Goal: Task Accomplishment & Management: Use online tool/utility

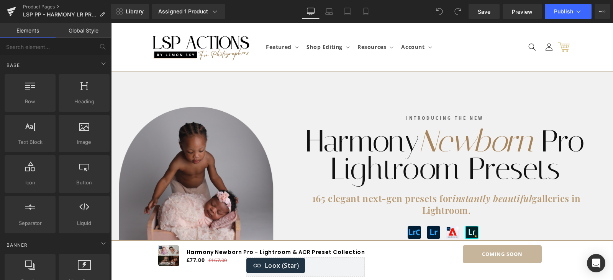
drag, startPoint x: 610, startPoint y: 143, endPoint x: 706, endPoint y: 33, distance: 146.5
click at [595, 10] on button "View Live Page View with current Template Save Template to Library Schedule Pub…" at bounding box center [601, 11] width 15 height 15
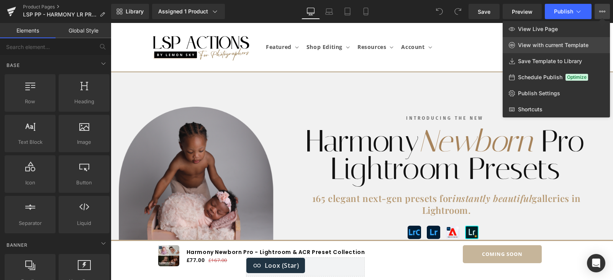
click at [574, 47] on span "View with current Template" at bounding box center [553, 45] width 70 height 7
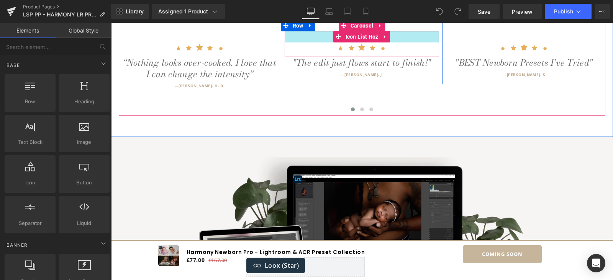
scroll to position [431, 0]
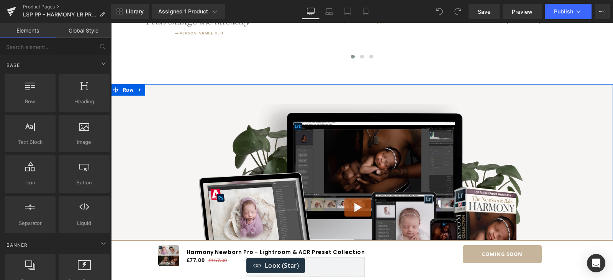
drag, startPoint x: 124, startPoint y: 91, endPoint x: 168, endPoint y: 93, distance: 44.1
click at [124, 91] on span "Row" at bounding box center [128, 89] width 15 height 11
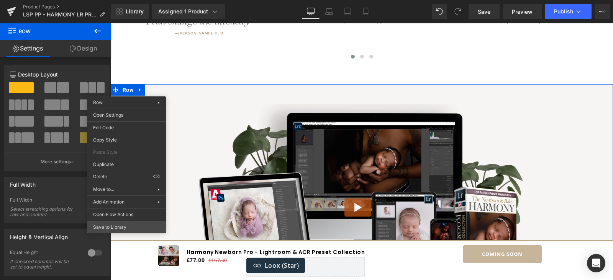
click at [106, 225] on div "Row You are previewing how the will restyle your page. You can not edit Element…" at bounding box center [306, 146] width 613 height 293
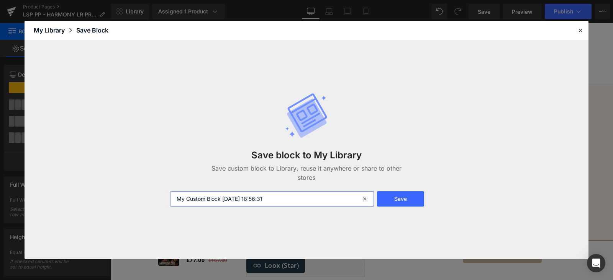
drag, startPoint x: 285, startPoint y: 199, endPoint x: 105, endPoint y: 199, distance: 180.3
click at [111, 199] on div "Save block to My Library Save custom block to Library, reuse it anywhere or sha…" at bounding box center [307, 149] width 564 height 219
type input "gps 1"
click at [388, 203] on button "Save" at bounding box center [400, 198] width 47 height 15
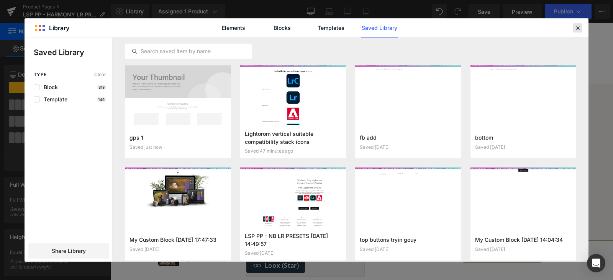
click at [578, 30] on icon at bounding box center [577, 28] width 7 height 7
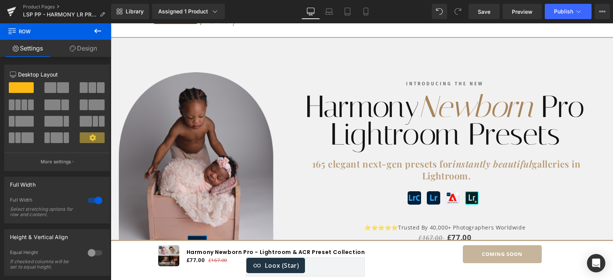
scroll to position [0, 0]
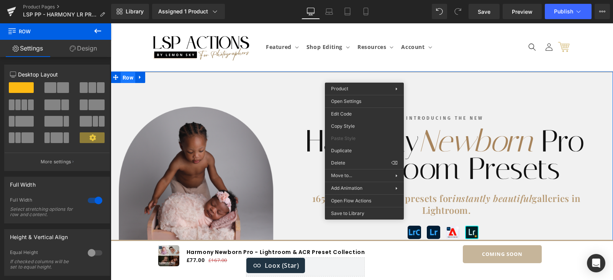
click at [126, 74] on span "Row" at bounding box center [128, 77] width 15 height 11
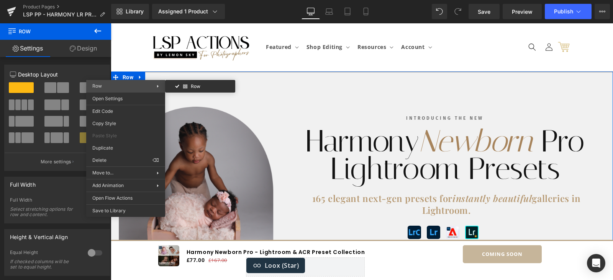
click at [142, 80] on div "Row Row" at bounding box center [125, 86] width 79 height 12
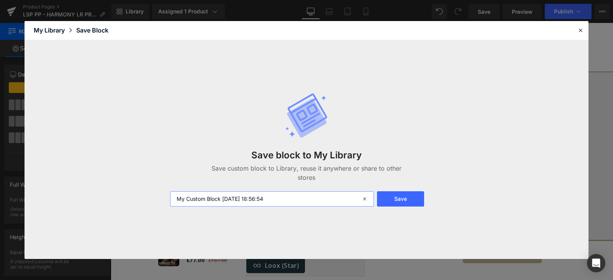
drag, startPoint x: 281, startPoint y: 199, endPoint x: 98, endPoint y: 192, distance: 183.9
click at [98, 192] on div "Save block to My Library Save custom block to Library, reuse it anywhere or sha…" at bounding box center [307, 149] width 564 height 219
type input "g"
type input "GPs 2"
click at [413, 204] on button "Save" at bounding box center [400, 198] width 47 height 15
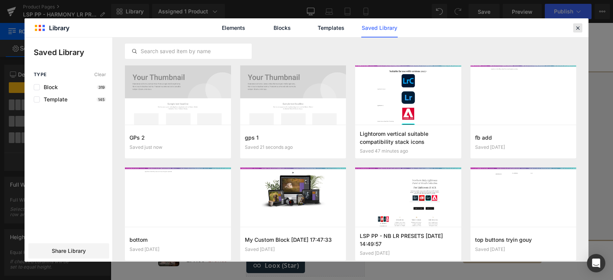
click at [574, 28] on icon at bounding box center [577, 28] width 7 height 7
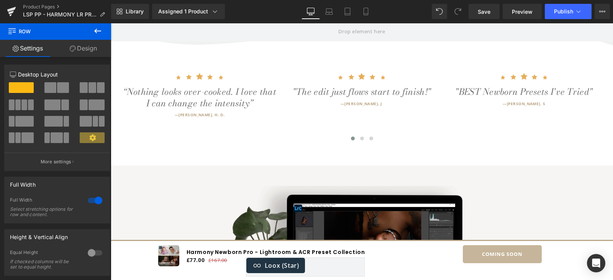
scroll to position [335, 0]
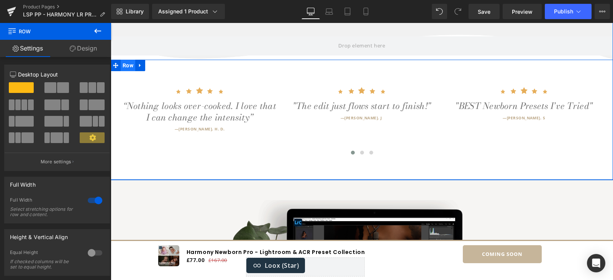
click at [123, 64] on span "Row" at bounding box center [128, 65] width 15 height 11
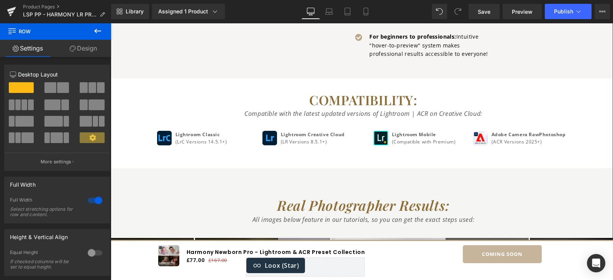
scroll to position [1118, 0]
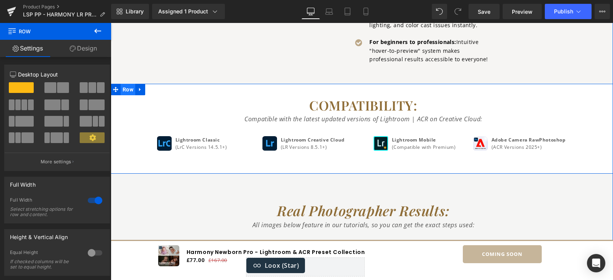
click at [123, 89] on span "Row" at bounding box center [128, 89] width 15 height 11
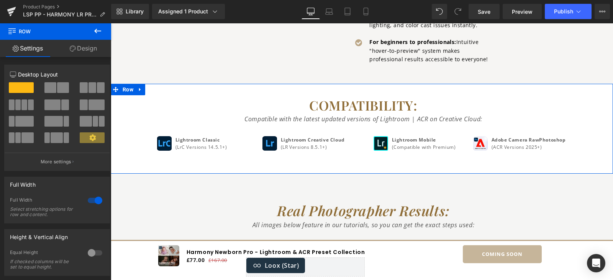
click at [107, 225] on div "Row You are previewing how the will restyle your page. You can not edit Element…" at bounding box center [306, 146] width 613 height 293
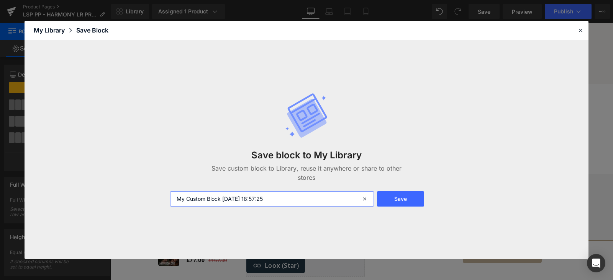
drag, startPoint x: 288, startPoint y: 200, endPoint x: 46, endPoint y: 214, distance: 242.7
click at [44, 214] on div "Save block to My Library Save custom block to Library, reuse it anywhere or sha…" at bounding box center [307, 149] width 564 height 219
type input "GPs 3"
drag, startPoint x: 380, startPoint y: 219, endPoint x: 388, endPoint y: 205, distance: 16.4
click at [380, 220] on div "Save block to My Library Save custom block to Library, reuse it anywhere or sha…" at bounding box center [306, 149] width 282 height 145
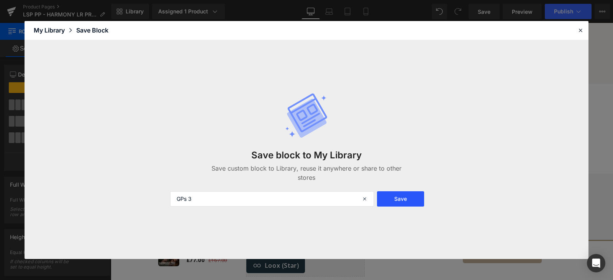
click at [391, 203] on button "Save" at bounding box center [400, 198] width 47 height 15
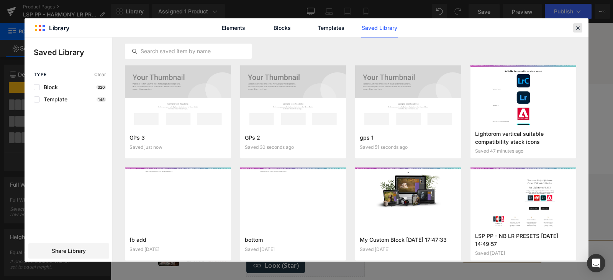
click at [580, 28] on icon at bounding box center [577, 28] width 7 height 7
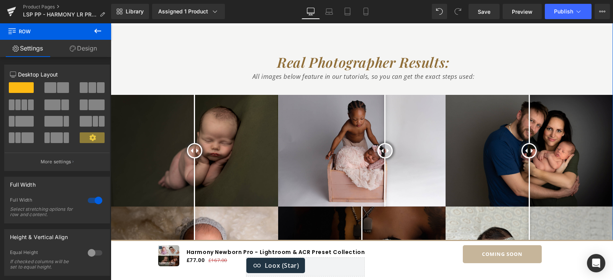
scroll to position [1214, 0]
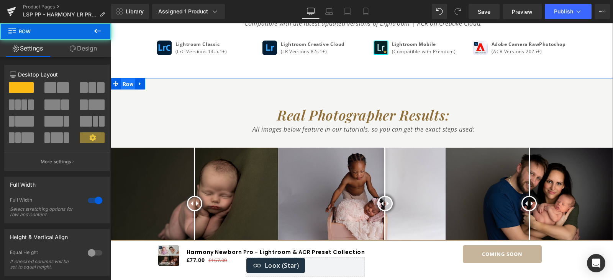
click at [121, 90] on span "Row" at bounding box center [128, 83] width 15 height 11
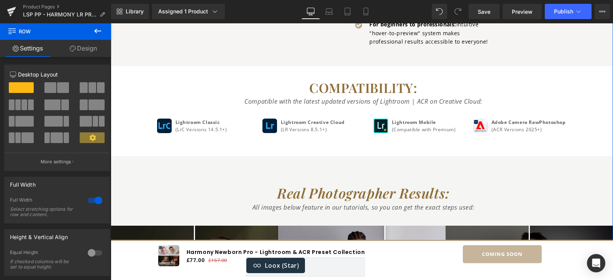
scroll to position [1179, 0]
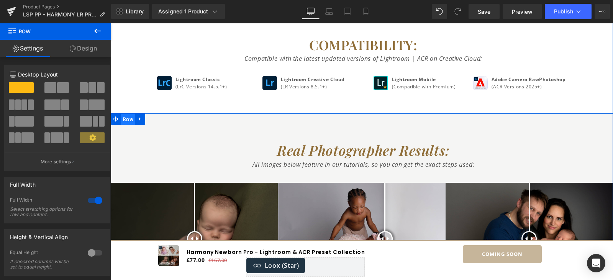
click at [124, 125] on span "Row" at bounding box center [128, 119] width 15 height 11
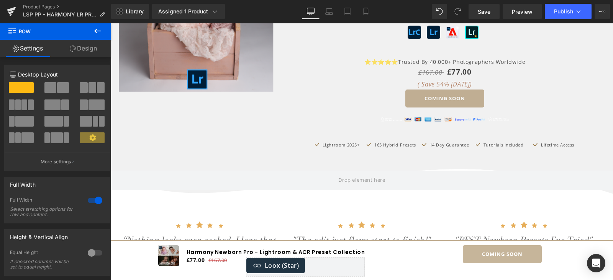
scroll to position [0, 0]
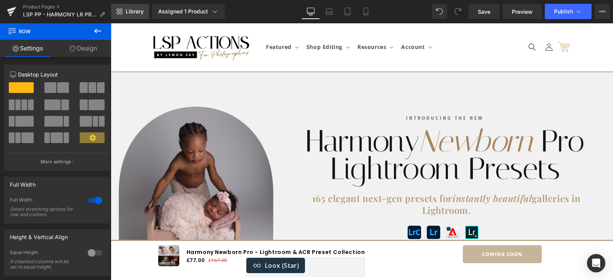
click at [124, 14] on link "Library" at bounding box center [130, 11] width 38 height 15
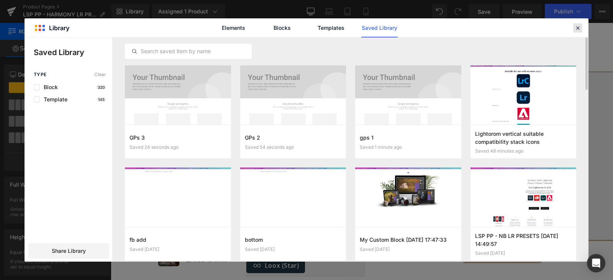
click at [574, 28] on icon at bounding box center [577, 28] width 7 height 7
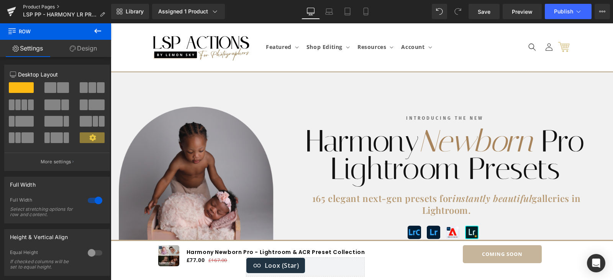
click at [38, 4] on link "Product Pages" at bounding box center [67, 7] width 88 height 6
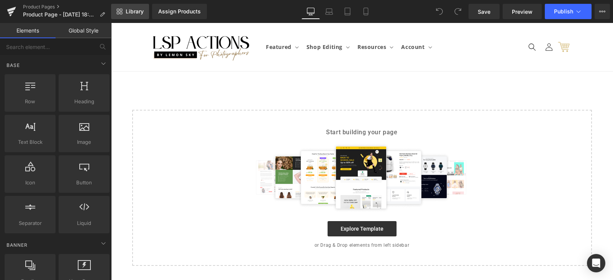
click at [127, 11] on span "Library" at bounding box center [135, 11] width 18 height 7
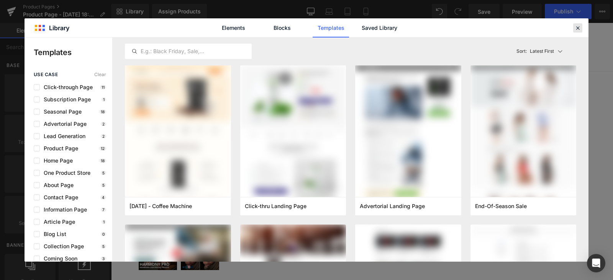
click at [580, 26] on icon at bounding box center [577, 28] width 7 height 7
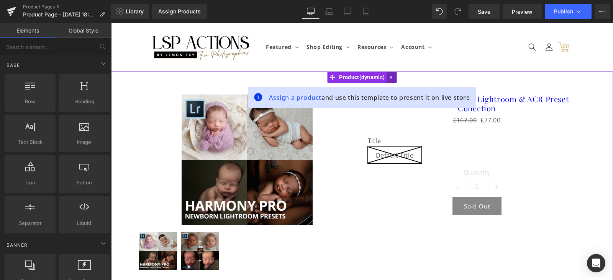
click at [394, 75] on icon at bounding box center [391, 78] width 5 height 6
click at [399, 77] on icon at bounding box center [396, 77] width 5 height 5
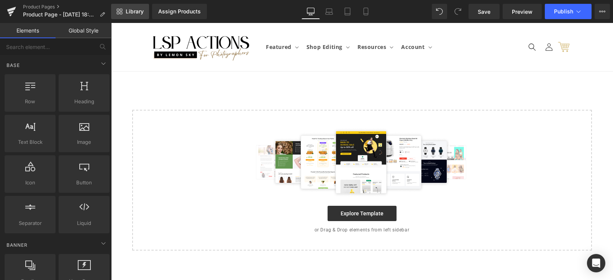
click at [121, 12] on icon at bounding box center [119, 11] width 6 height 6
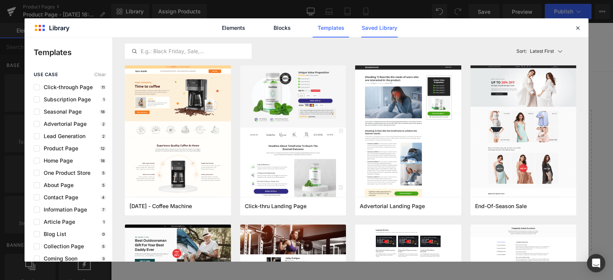
click at [375, 26] on link "Saved Library" at bounding box center [379, 27] width 36 height 19
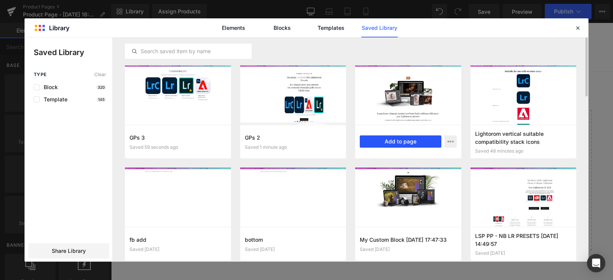
drag, startPoint x: 281, startPoint y: 119, endPoint x: 392, endPoint y: 142, distance: 113.3
click at [392, 142] on button "Add to page" at bounding box center [400, 142] width 82 height 12
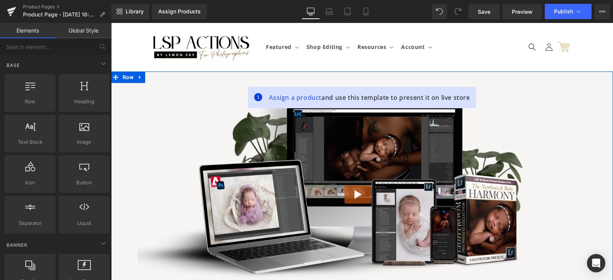
click at [130, 78] on span "Row" at bounding box center [128, 77] width 15 height 11
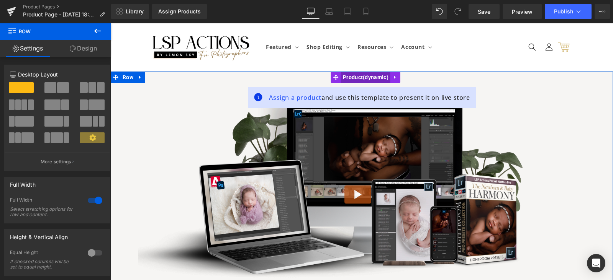
click at [365, 76] on span "Product" at bounding box center [365, 77] width 49 height 11
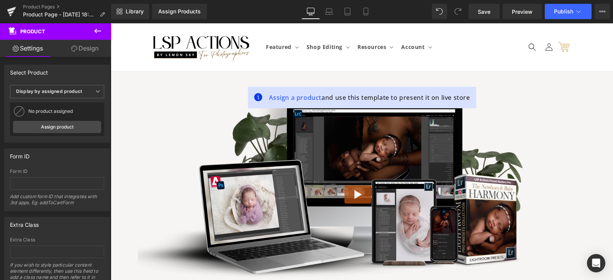
click at [92, 37] on button at bounding box center [97, 31] width 27 height 17
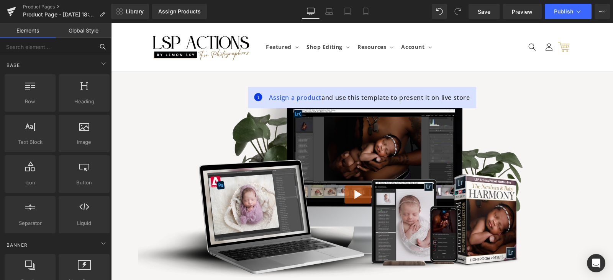
click at [76, 46] on input "text" at bounding box center [47, 46] width 94 height 17
type input "row"
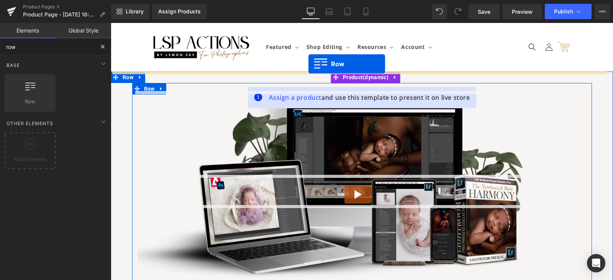
drag, startPoint x: 210, startPoint y: 118, endPoint x: 308, endPoint y: 64, distance: 111.7
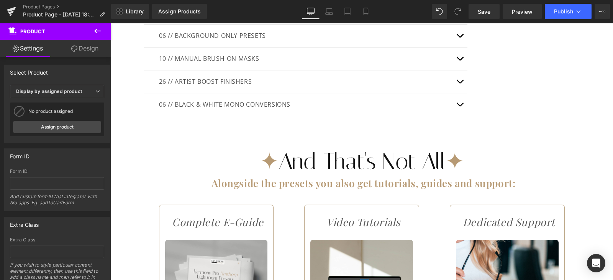
scroll to position [1576, 0]
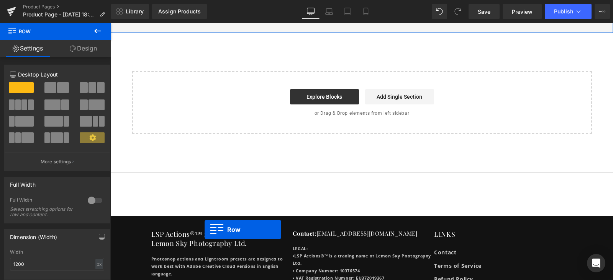
scroll to position [1668, 0]
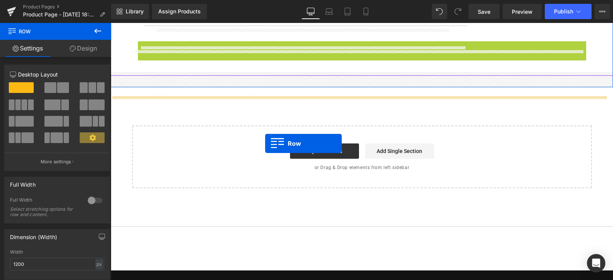
drag, startPoint x: 149, startPoint y: 144, endPoint x: 265, endPoint y: 144, distance: 115.6
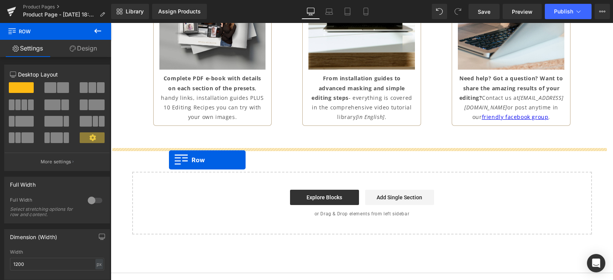
scroll to position [1369, 0]
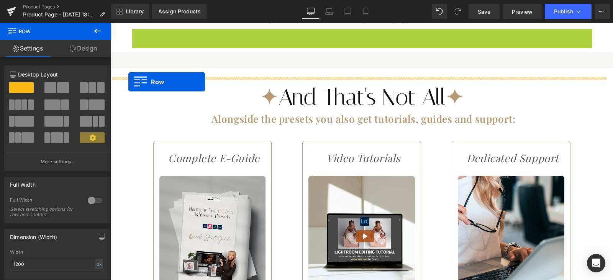
drag, startPoint x: 142, startPoint y: 126, endPoint x: 128, endPoint y: 82, distance: 46.0
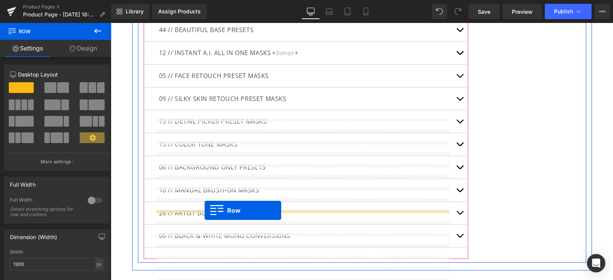
scroll to position [1226, 0]
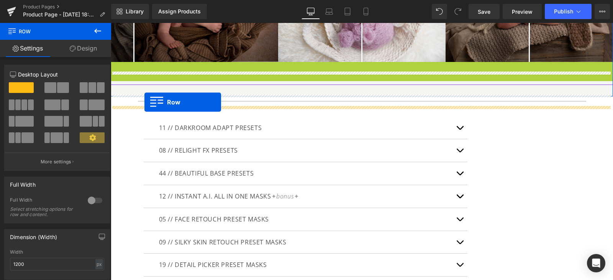
drag, startPoint x: 126, startPoint y: 171, endPoint x: 144, endPoint y: 102, distance: 71.3
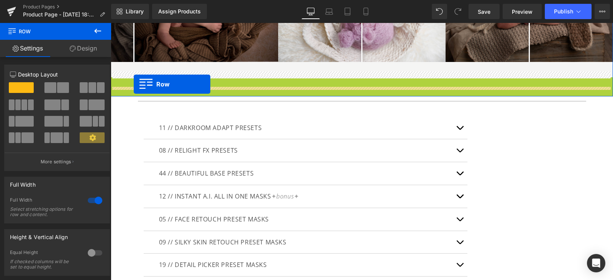
drag, startPoint x: 123, startPoint y: 89, endPoint x: 132, endPoint y: 84, distance: 10.4
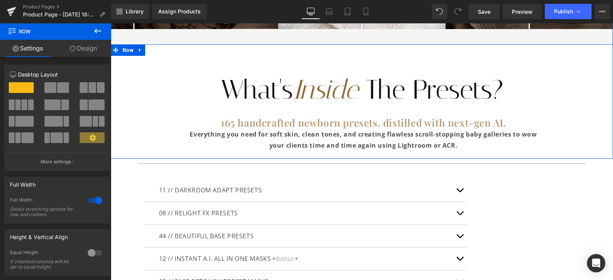
scroll to position [1296, 0]
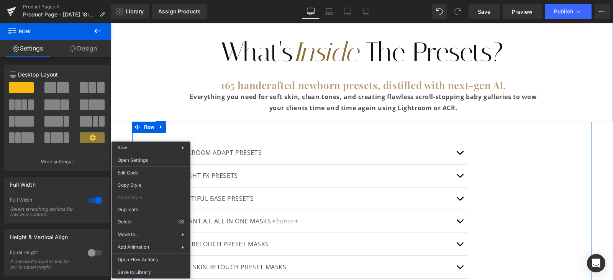
click at [148, 83] on div "What's Inside The Presets? Heading 165 handcrafted newborn presets, distilled w…" at bounding box center [362, 67] width 502 height 99
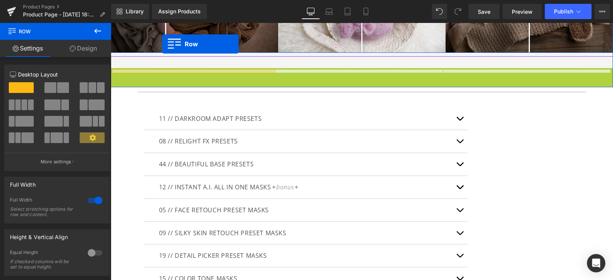
scroll to position [1212, 0]
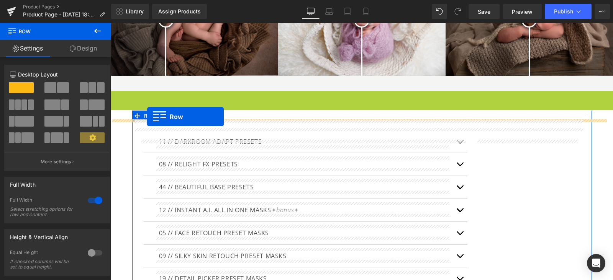
drag, startPoint x: 123, startPoint y: 26, endPoint x: 147, endPoint y: 117, distance: 93.7
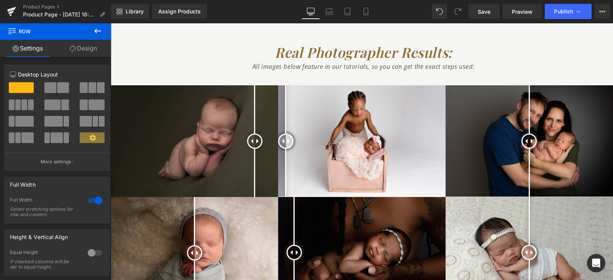
scroll to position [781, 0]
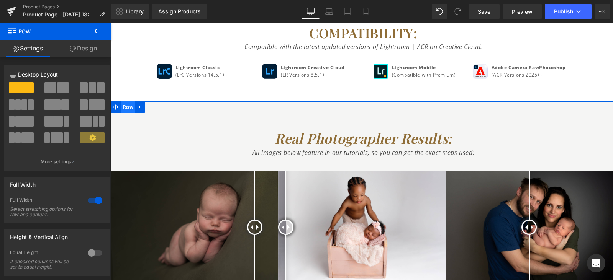
click at [121, 113] on span "Row" at bounding box center [128, 106] width 15 height 11
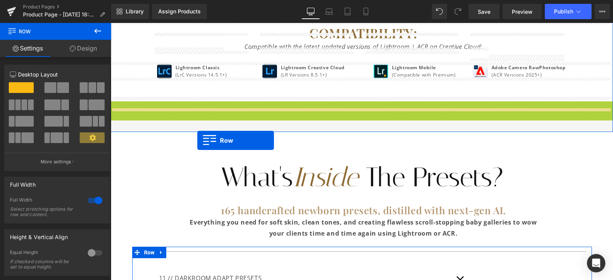
scroll to position [829, 0]
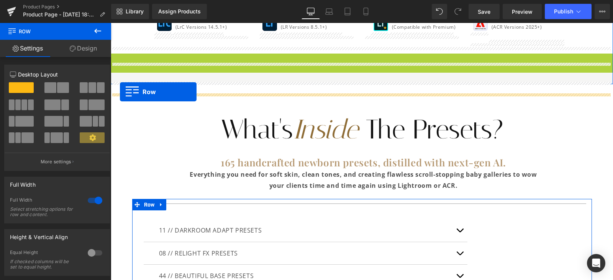
drag, startPoint x: 126, startPoint y: 114, endPoint x: 119, endPoint y: 92, distance: 22.3
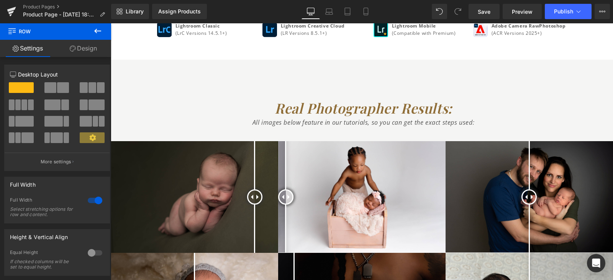
scroll to position [866, 0]
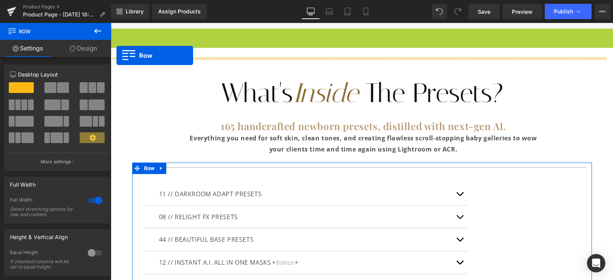
drag, startPoint x: 118, startPoint y: 49, endPoint x: 116, endPoint y: 56, distance: 7.1
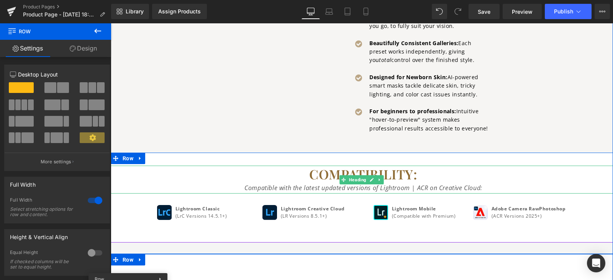
scroll to position [674, 0]
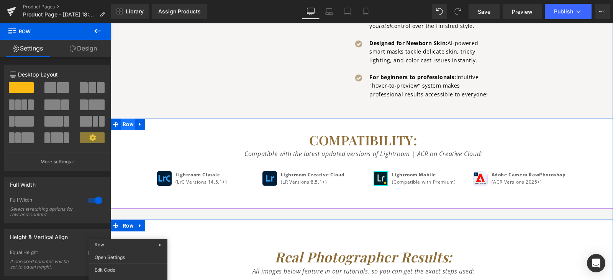
click at [127, 130] on span "Row" at bounding box center [128, 124] width 15 height 11
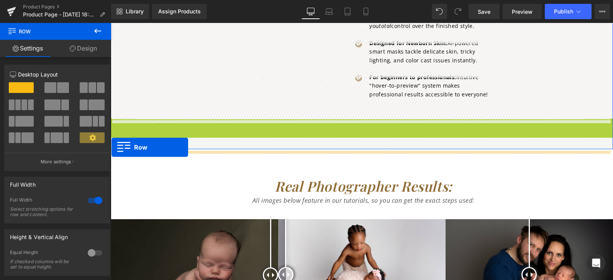
drag, startPoint x: 120, startPoint y: 128, endPoint x: 111, endPoint y: 147, distance: 21.4
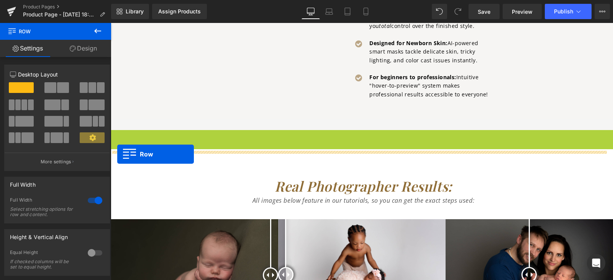
drag, startPoint x: 127, startPoint y: 135, endPoint x: 117, endPoint y: 154, distance: 21.7
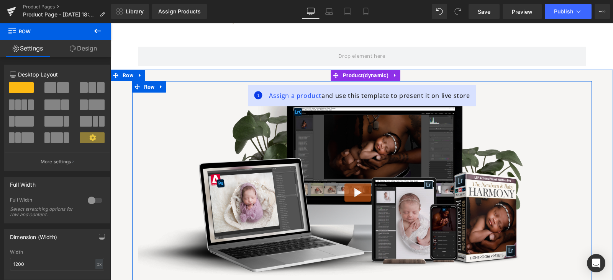
scroll to position [0, 0]
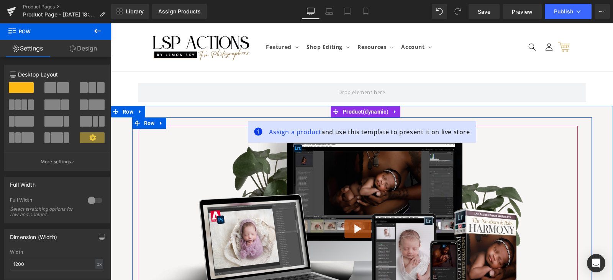
click at [258, 185] on div "Video Popup" at bounding box center [357, 225] width 439 height 198
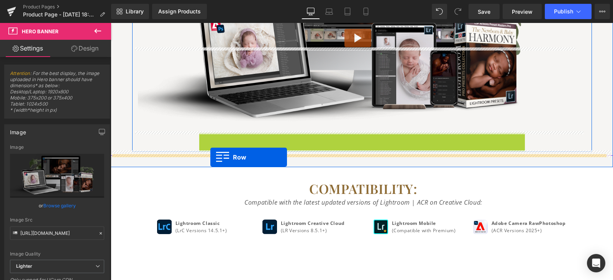
scroll to position [239, 0]
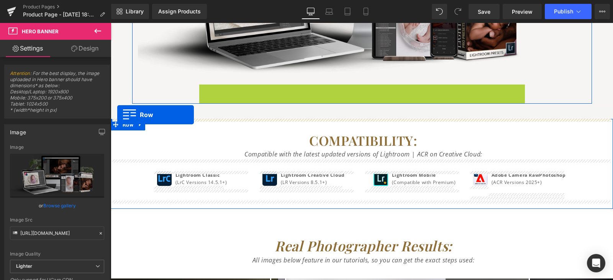
drag, startPoint x: 207, startPoint y: 146, endPoint x: 117, endPoint y: 115, distance: 94.9
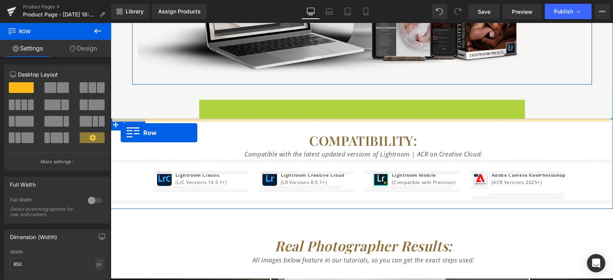
drag, startPoint x: 208, startPoint y: 107, endPoint x: 121, endPoint y: 133, distance: 91.4
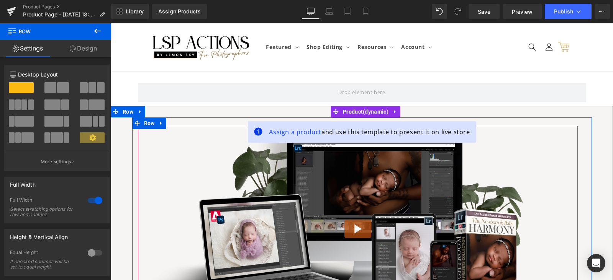
scroll to position [47, 0]
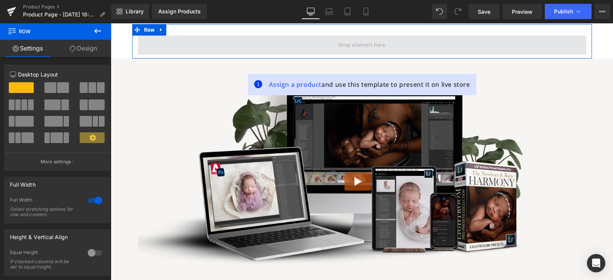
click at [285, 42] on span at bounding box center [362, 45] width 448 height 19
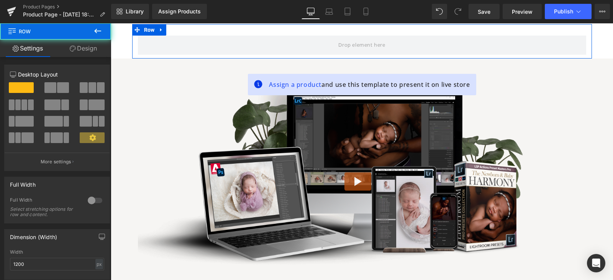
scroll to position [0, 0]
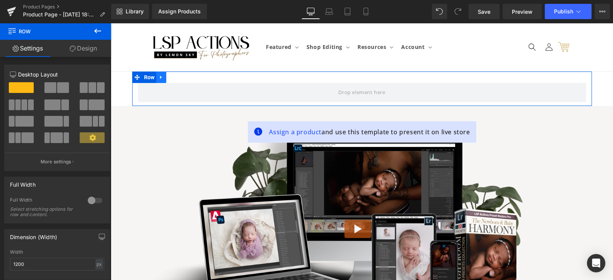
click at [159, 77] on icon at bounding box center [160, 78] width 5 height 6
click at [178, 79] on icon at bounding box center [180, 77] width 5 height 5
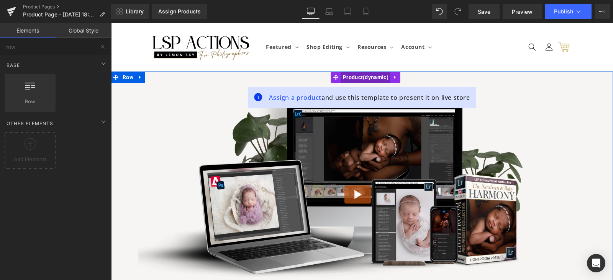
click at [349, 78] on span "Product" at bounding box center [365, 77] width 49 height 11
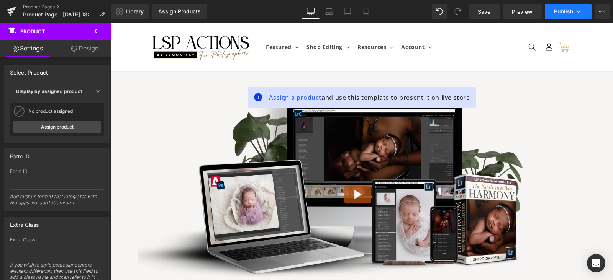
click at [573, 10] on button "Publish" at bounding box center [567, 11] width 47 height 15
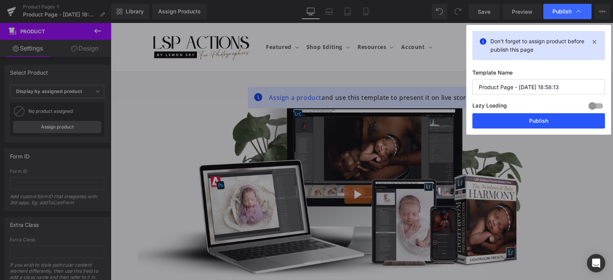
click at [526, 115] on button "Publish" at bounding box center [538, 120] width 132 height 15
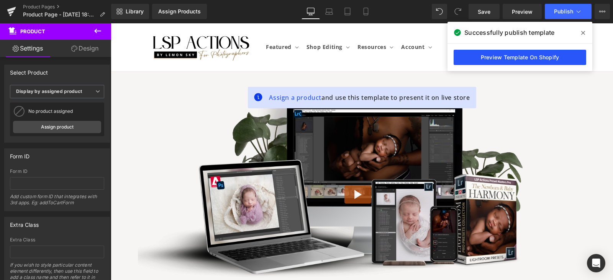
click at [505, 56] on link "Preview Template On Shopify" at bounding box center [519, 57] width 132 height 15
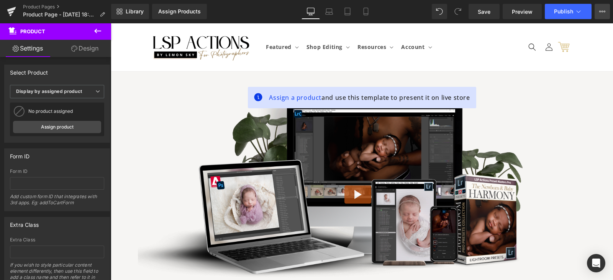
click at [599, 14] on icon at bounding box center [602, 11] width 6 height 6
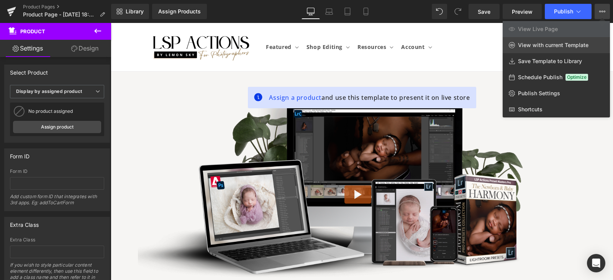
click at [566, 44] on span "View with current Template" at bounding box center [553, 45] width 70 height 7
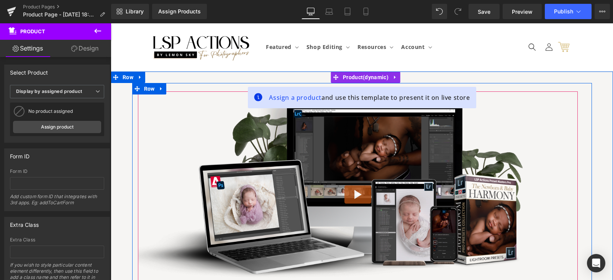
click at [163, 135] on div "Video Popup" at bounding box center [357, 190] width 439 height 198
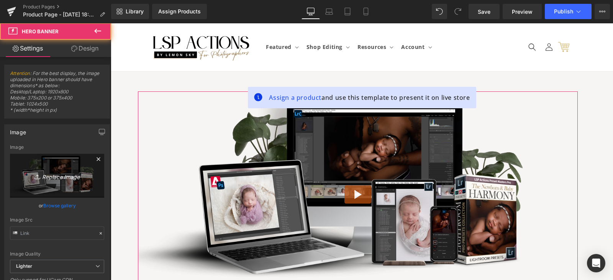
type input "[URL][DOMAIN_NAME]"
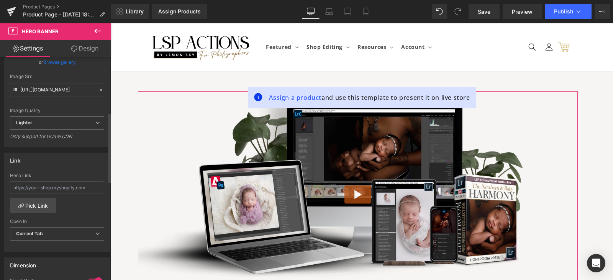
scroll to position [239, 0]
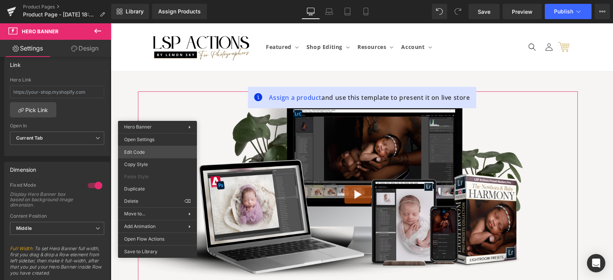
click at [162, 0] on div "Product You are previewing how the will restyle your page. You can not edit Ele…" at bounding box center [306, 0] width 613 height 0
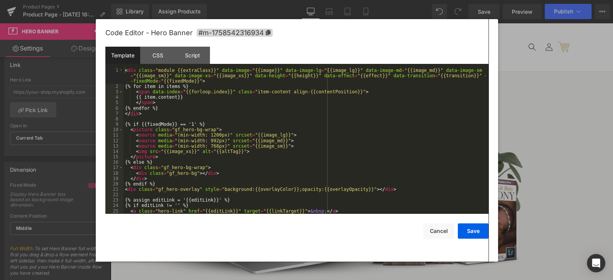
scroll to position [5, 0]
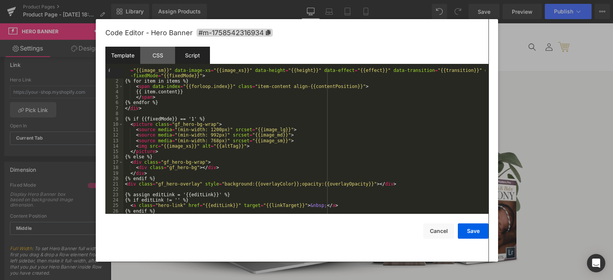
click at [181, 56] on div "Script" at bounding box center [192, 55] width 35 height 17
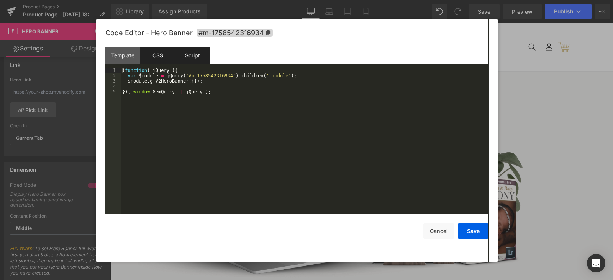
click at [167, 56] on div "CSS" at bounding box center [157, 55] width 35 height 17
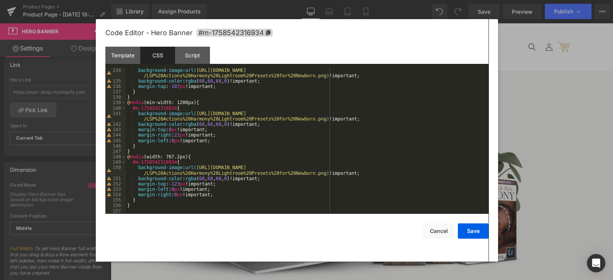
scroll to position [732, 0]
click at [434, 239] on div "Save Cancel" at bounding box center [296, 226] width 383 height 25
click at [435, 234] on button "Cancel" at bounding box center [438, 231] width 31 height 15
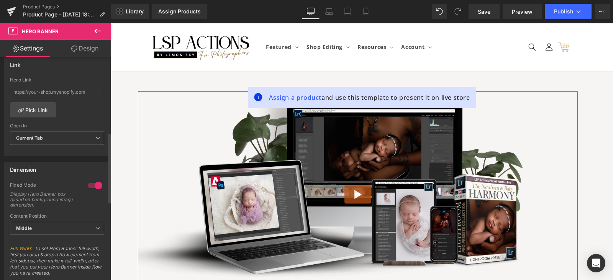
click at [48, 136] on span "Current Tab" at bounding box center [57, 138] width 94 height 13
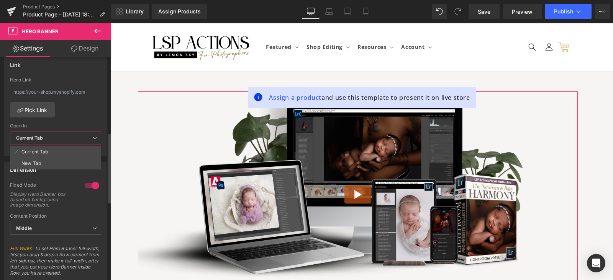
click at [48, 136] on span "Current Tab" at bounding box center [55, 138] width 91 height 13
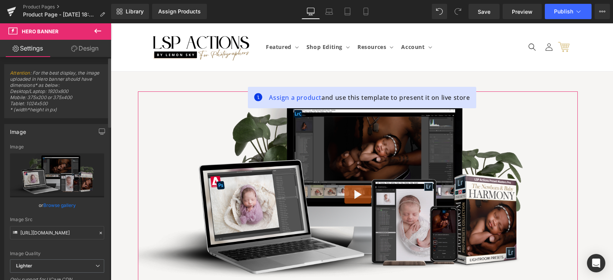
scroll to position [0, 0]
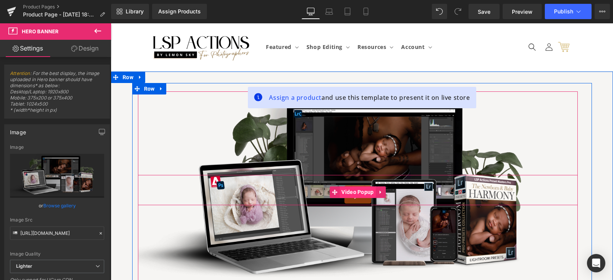
click at [346, 193] on span "Video Popup" at bounding box center [357, 192] width 36 height 11
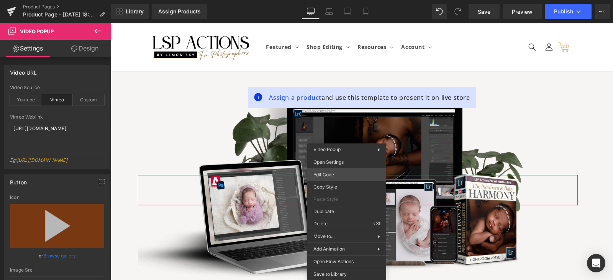
click at [342, 0] on div "Video Popup You are previewing how the will restyle your page. You can not edit…" at bounding box center [306, 0] width 613 height 0
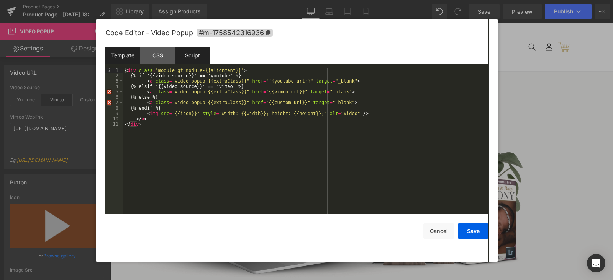
click at [184, 49] on div "Script" at bounding box center [192, 55] width 35 height 17
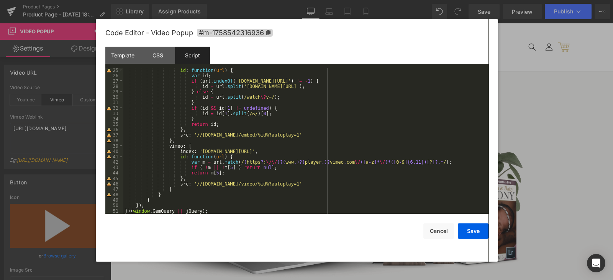
scroll to position [130, 0]
click at [168, 65] on div "Template CSS Script Data" at bounding box center [296, 57] width 383 height 21
click at [167, 64] on div "CSS" at bounding box center [157, 55] width 35 height 17
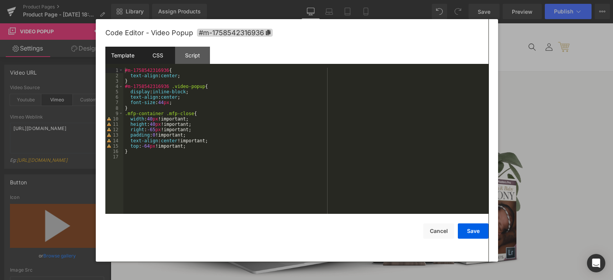
click at [134, 60] on div "Template" at bounding box center [122, 55] width 35 height 17
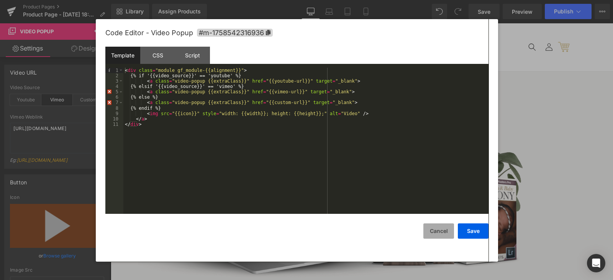
click at [433, 229] on button "Cancel" at bounding box center [438, 231] width 31 height 15
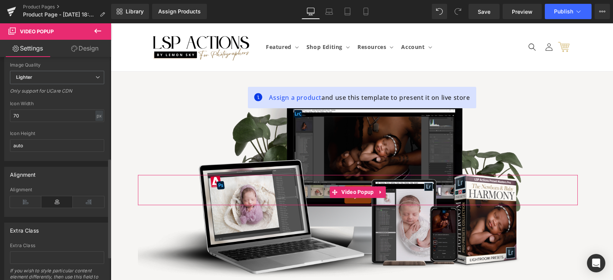
scroll to position [0, 0]
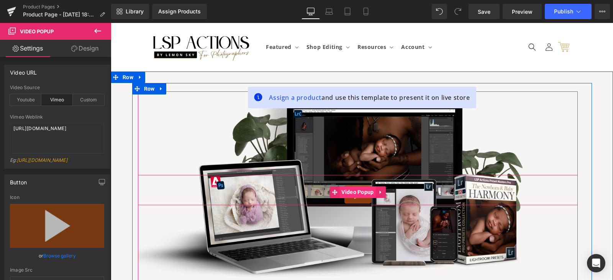
click at [356, 191] on span "Video Popup" at bounding box center [357, 192] width 36 height 11
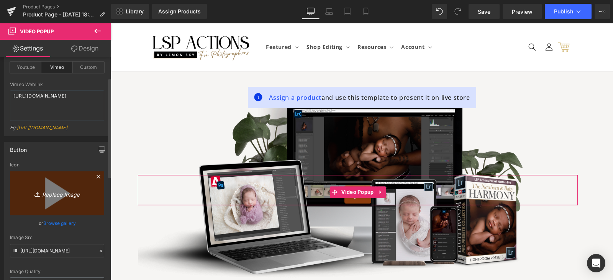
scroll to position [47, 0]
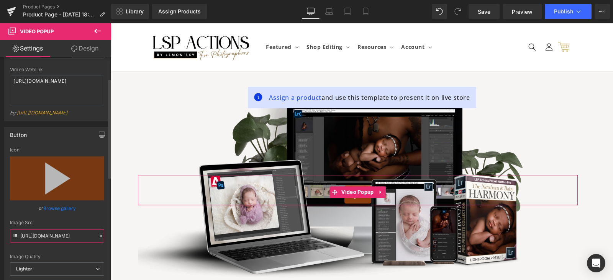
click at [46, 235] on input "[URL][DOMAIN_NAME]" at bounding box center [57, 235] width 94 height 13
click at [46, 236] on input "[URL][DOMAIN_NAME]" at bounding box center [57, 235] width 94 height 13
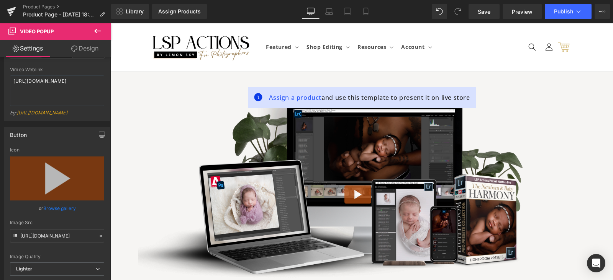
click at [100, 27] on icon at bounding box center [97, 30] width 9 height 9
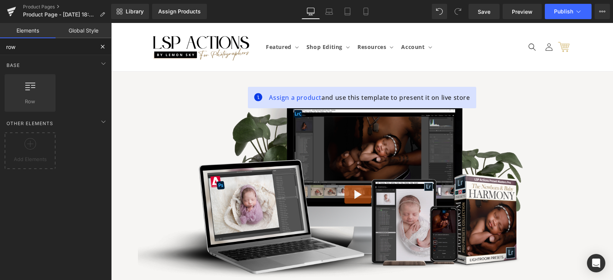
click at [70, 41] on input "row" at bounding box center [47, 46] width 94 height 17
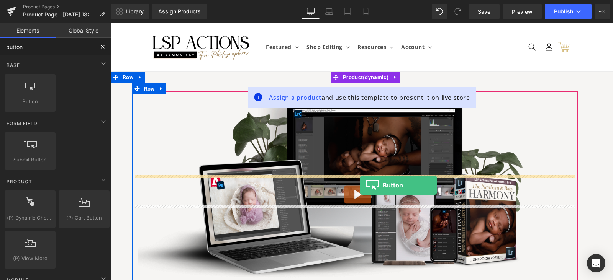
drag, startPoint x: 142, startPoint y: 129, endPoint x: 360, endPoint y: 185, distance: 225.2
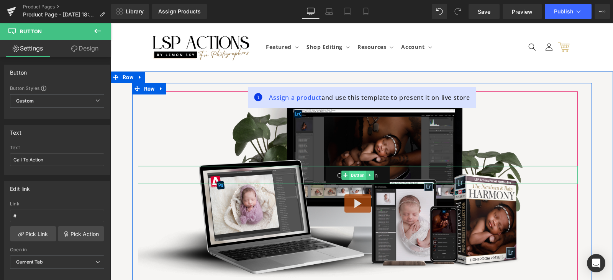
click at [354, 176] on span "Button" at bounding box center [357, 175] width 17 height 9
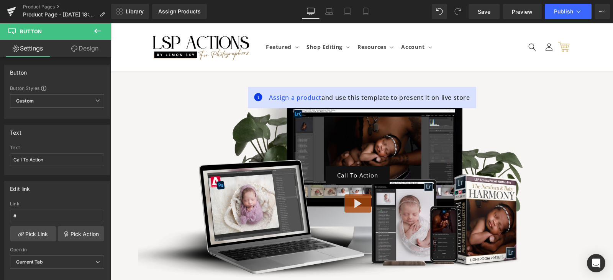
click at [100, 33] on icon at bounding box center [97, 30] width 9 height 9
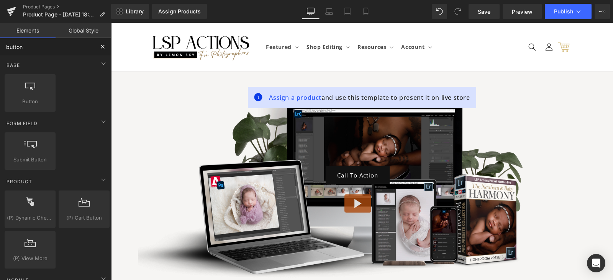
click at [56, 43] on input "button" at bounding box center [47, 46] width 94 height 17
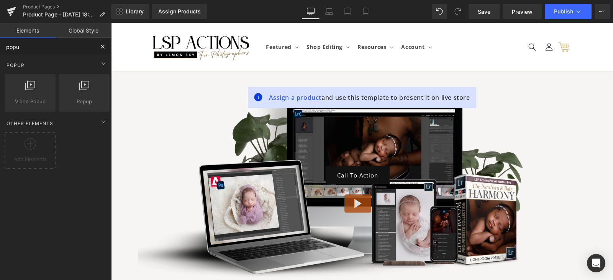
type input "popup"
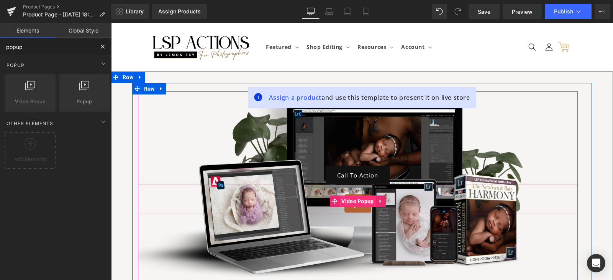
click at [361, 199] on span "Video Popup" at bounding box center [357, 201] width 36 height 11
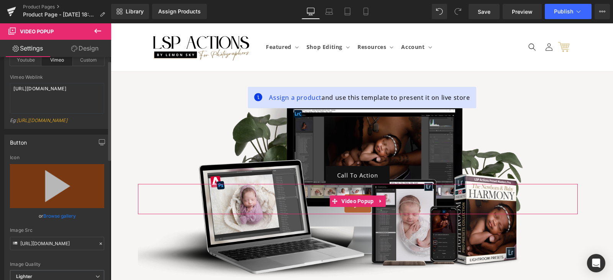
scroll to position [0, 0]
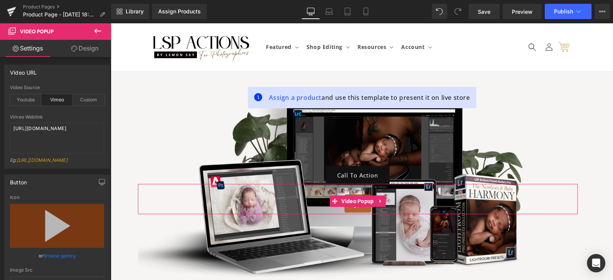
click at [84, 52] on link "Design" at bounding box center [85, 48] width 56 height 17
click at [46, 46] on link "Settings" at bounding box center [28, 48] width 56 height 17
click at [90, 34] on button at bounding box center [97, 31] width 27 height 17
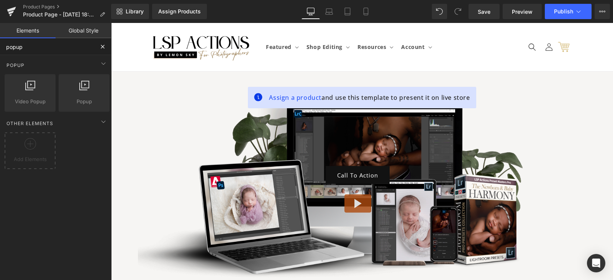
click at [65, 49] on input "popup" at bounding box center [47, 46] width 94 height 17
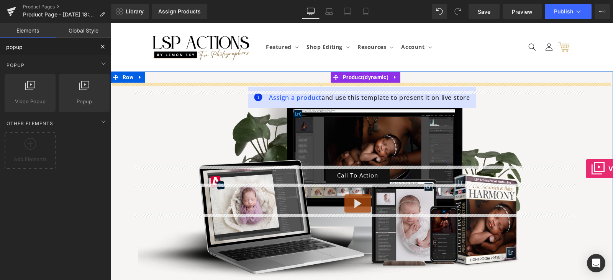
drag, startPoint x: 140, startPoint y: 117, endPoint x: 585, endPoint y: 169, distance: 447.9
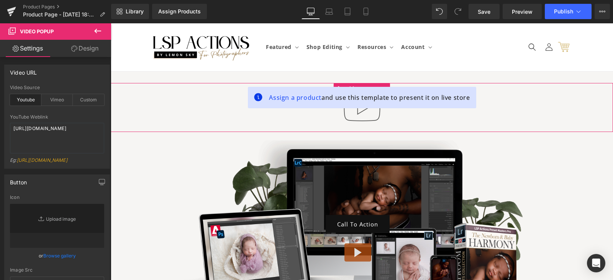
type input "//[DOMAIN_NAME][URL]"
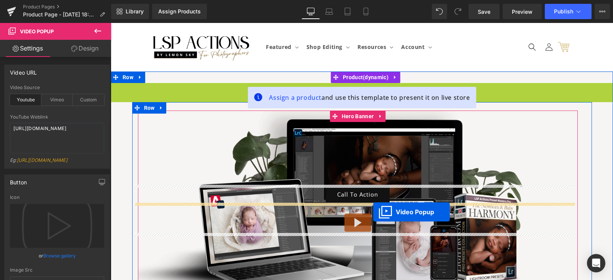
drag, startPoint x: 355, startPoint y: 83, endPoint x: 373, endPoint y: 212, distance: 129.8
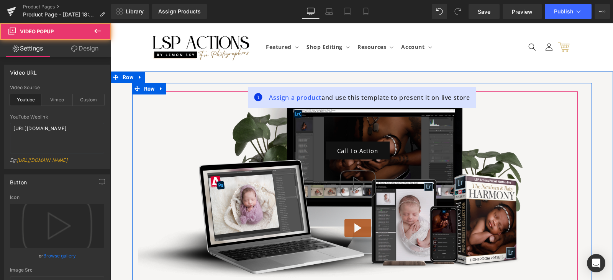
click at [385, 149] on link "Call To Action" at bounding box center [357, 151] width 64 height 18
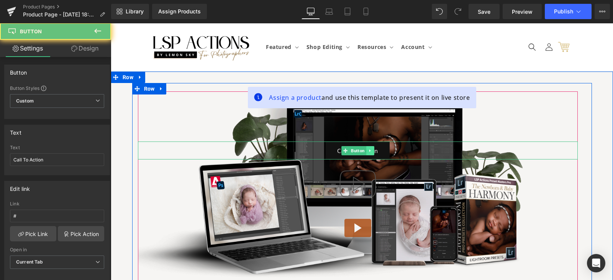
click at [369, 151] on link at bounding box center [370, 150] width 8 height 9
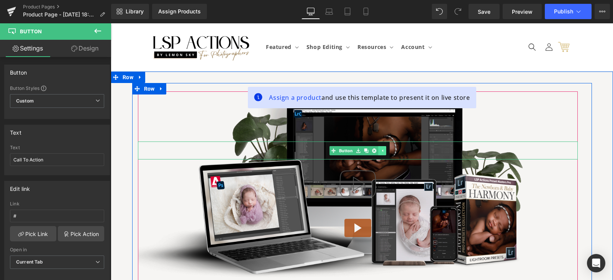
click at [378, 151] on link at bounding box center [382, 150] width 8 height 9
click at [369, 150] on link at bounding box center [370, 150] width 8 height 9
click at [372, 150] on icon at bounding box center [374, 151] width 4 height 4
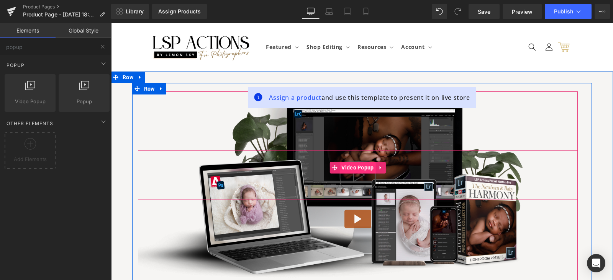
click at [359, 167] on span "Video Popup" at bounding box center [357, 167] width 36 height 11
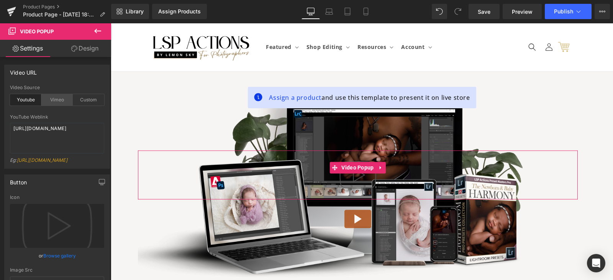
click at [45, 98] on div "Vimeo" at bounding box center [56, 99] width 31 height 11
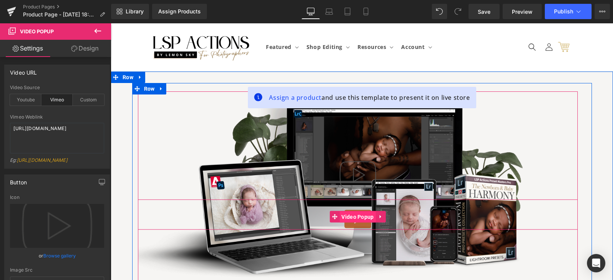
click at [350, 217] on span "Video Popup" at bounding box center [357, 217] width 36 height 11
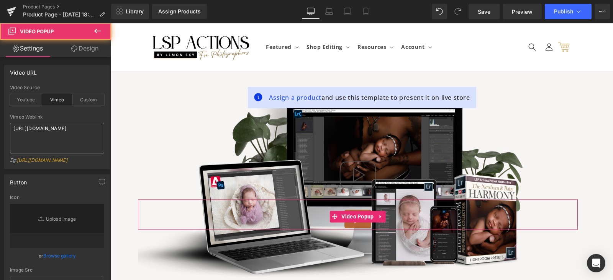
type input "[URL][DOMAIN_NAME]"
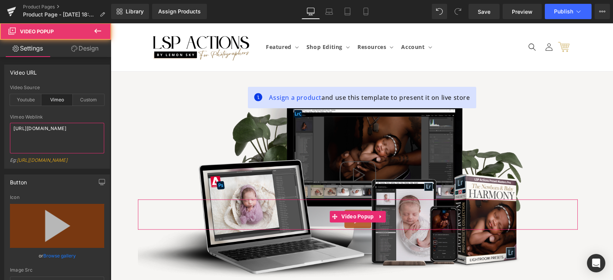
click at [50, 137] on textarea "[URL][DOMAIN_NAME]" at bounding box center [57, 138] width 94 height 31
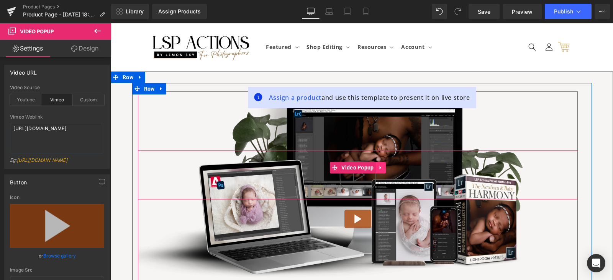
click at [376, 171] on link at bounding box center [381, 167] width 10 height 11
click at [383, 168] on icon at bounding box center [385, 168] width 5 height 6
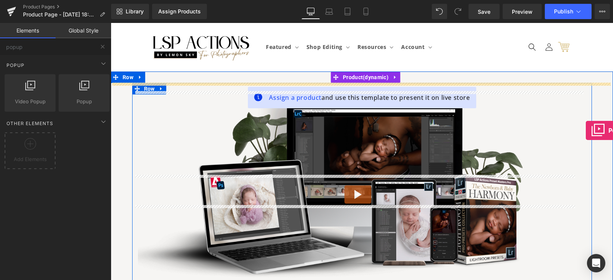
drag, startPoint x: 166, startPoint y: 114, endPoint x: 585, endPoint y: 131, distance: 419.5
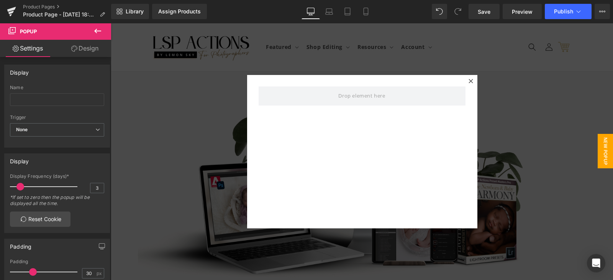
click at [90, 29] on button at bounding box center [97, 31] width 27 height 17
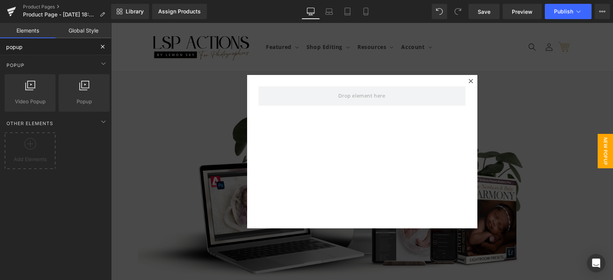
click at [73, 42] on input "popup" at bounding box center [47, 46] width 94 height 17
click at [72, 42] on input "popup" at bounding box center [47, 46] width 94 height 17
type input "vimoe"
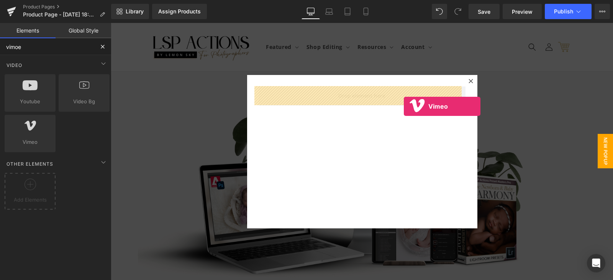
drag, startPoint x: 328, startPoint y: 128, endPoint x: 403, endPoint y: 106, distance: 78.0
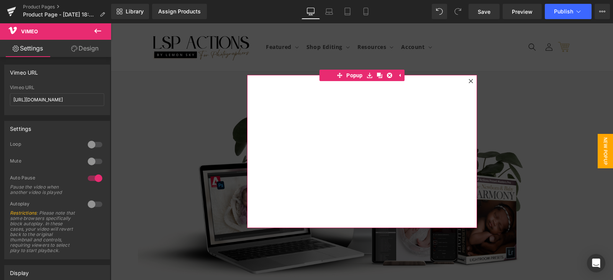
click at [467, 85] on div at bounding box center [470, 81] width 9 height 9
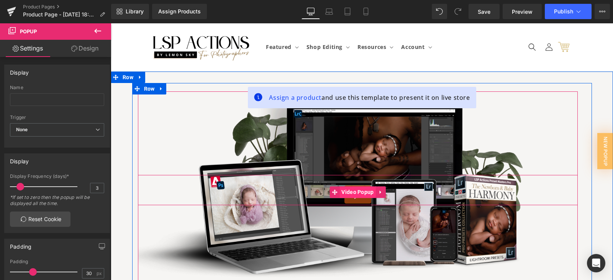
click at [354, 196] on span "Video Popup" at bounding box center [357, 192] width 36 height 11
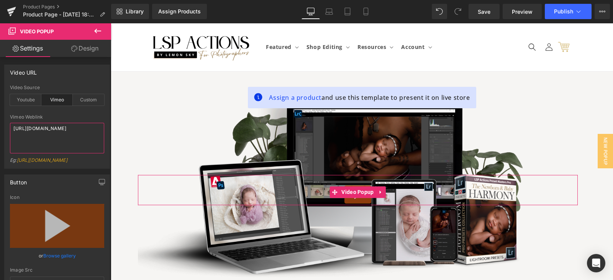
click at [47, 143] on textarea "[URL][DOMAIN_NAME]" at bounding box center [57, 138] width 94 height 31
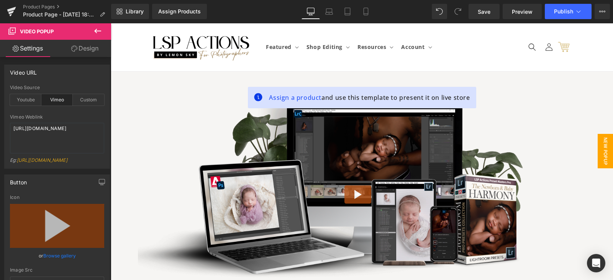
click at [597, 152] on span "New Popup" at bounding box center [604, 151] width 15 height 34
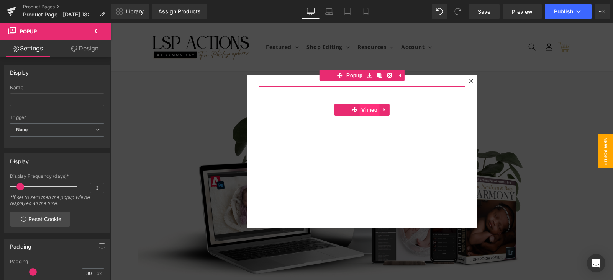
click at [359, 108] on span "Vimeo" at bounding box center [369, 109] width 20 height 11
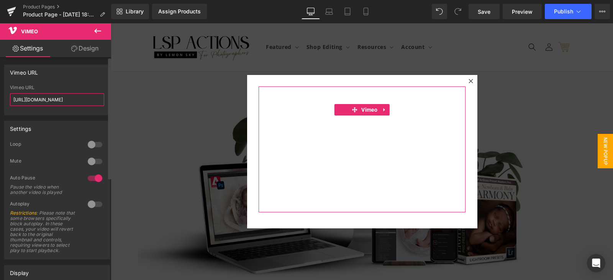
click at [85, 100] on input "[URL][DOMAIN_NAME]" at bounding box center [57, 99] width 94 height 13
paste input "1120537430?share=copy"
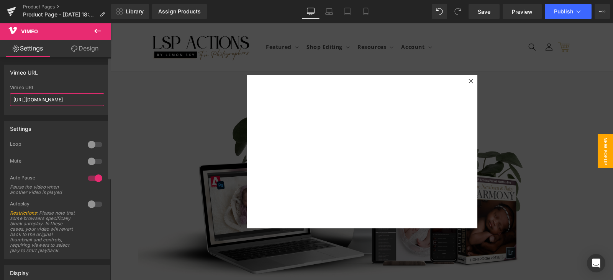
scroll to position [0, 11]
paste input "text"
type input "[URL][DOMAIN_NAME]"
click at [69, 133] on div "Settings" at bounding box center [57, 128] width 105 height 15
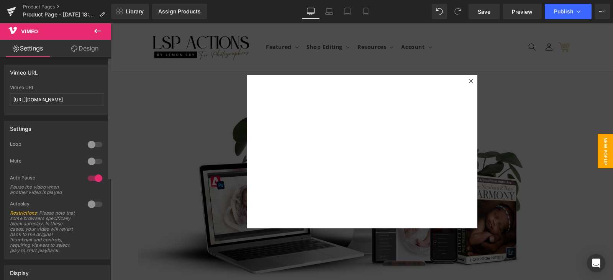
click at [92, 205] on div at bounding box center [95, 204] width 18 height 12
click at [94, 175] on div at bounding box center [95, 178] width 18 height 12
click at [564, 11] on span "Publish" at bounding box center [563, 11] width 19 height 6
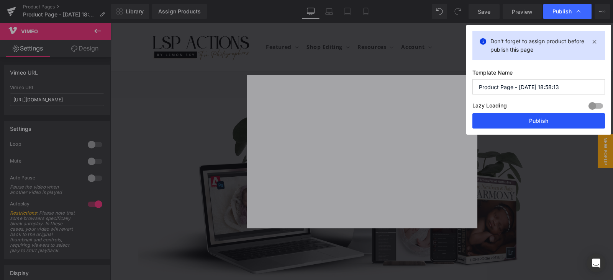
click at [516, 122] on button "Publish" at bounding box center [538, 120] width 132 height 15
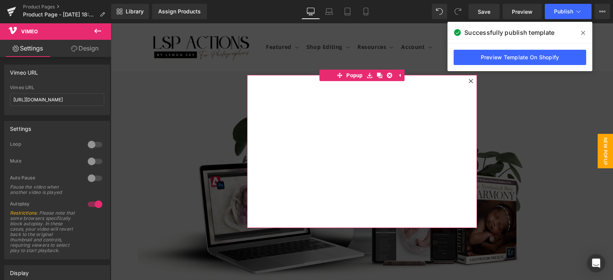
click at [468, 81] on icon at bounding box center [470, 81] width 5 height 5
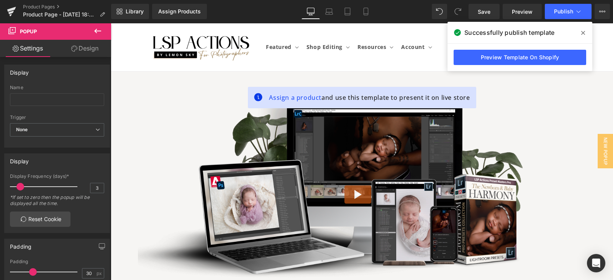
click at [94, 31] on icon at bounding box center [97, 30] width 9 height 9
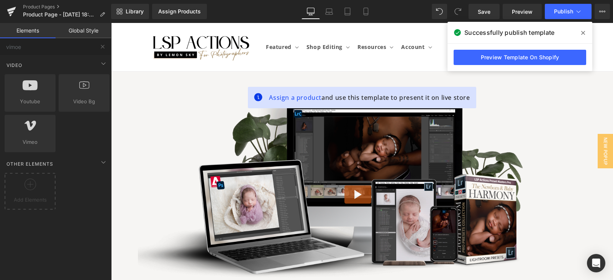
click at [80, 38] on link "Global Style" at bounding box center [84, 30] width 56 height 15
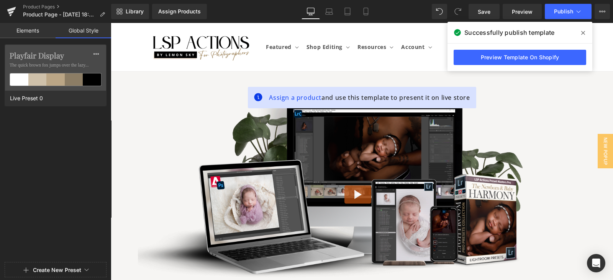
click at [80, 38] on link "Global Style" at bounding box center [84, 30] width 56 height 15
click at [43, 24] on link "Elements" at bounding box center [28, 30] width 56 height 15
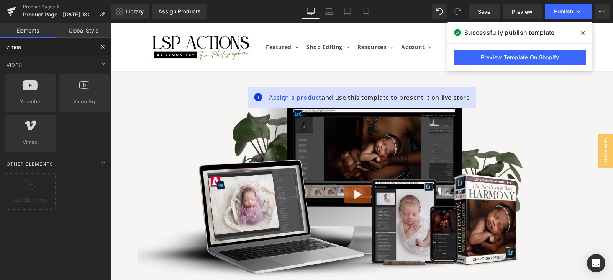
click at [51, 44] on input "vimoe" at bounding box center [47, 46] width 94 height 17
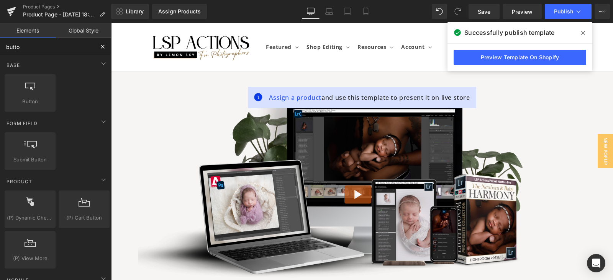
type input "button"
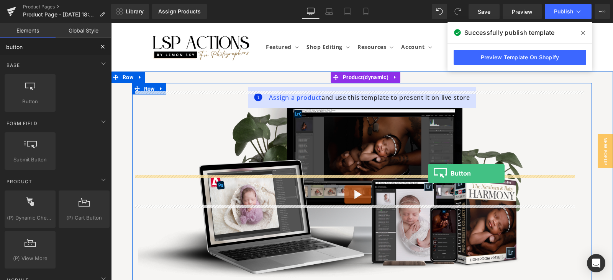
drag, startPoint x: 146, startPoint y: 126, endPoint x: 428, endPoint y: 173, distance: 285.8
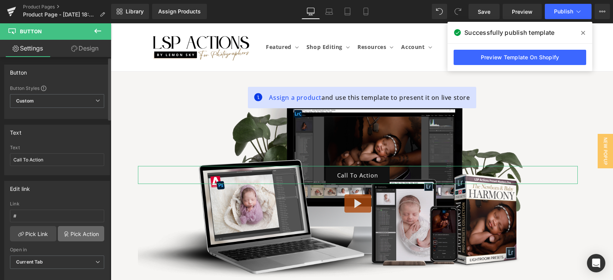
click at [80, 236] on link "Pick Action" at bounding box center [81, 233] width 46 height 15
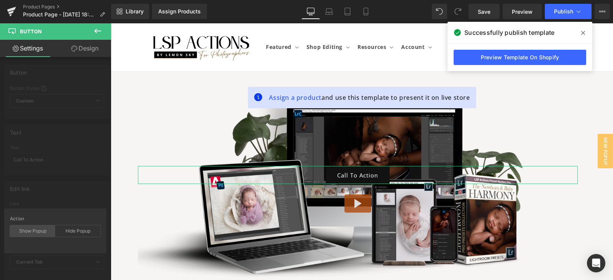
click at [43, 230] on div "Show Popup" at bounding box center [32, 230] width 45 height 11
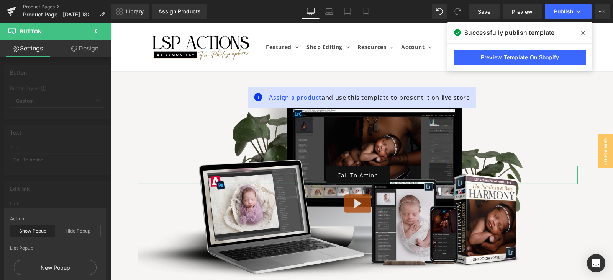
click at [50, 263] on div "New Popup" at bounding box center [55, 267] width 83 height 15
click at [70, 269] on div "New Popup" at bounding box center [55, 267] width 83 height 15
drag, startPoint x: 55, startPoint y: 268, endPoint x: 77, endPoint y: 194, distance: 77.4
click at [55, 269] on div "New Popup" at bounding box center [55, 267] width 83 height 15
type input "#show-m-1758542708551"
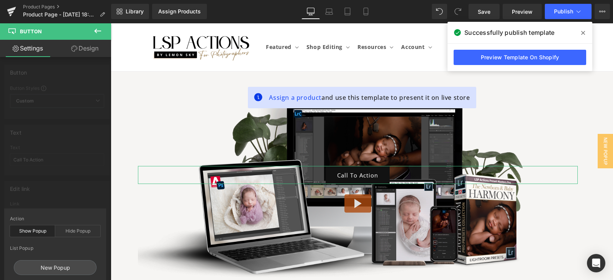
click at [75, 182] on div "Edit link #show-m-1758542708551 Link #show-m-1758542708551 Pick Link Pick Actio…" at bounding box center [57, 227] width 114 height 105
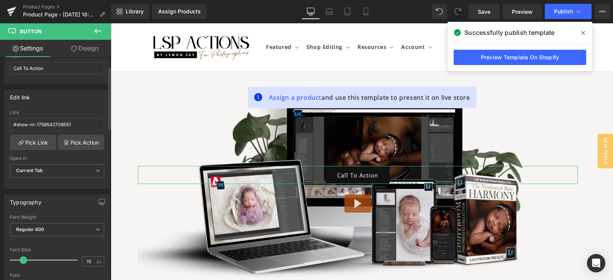
scroll to position [95, 0]
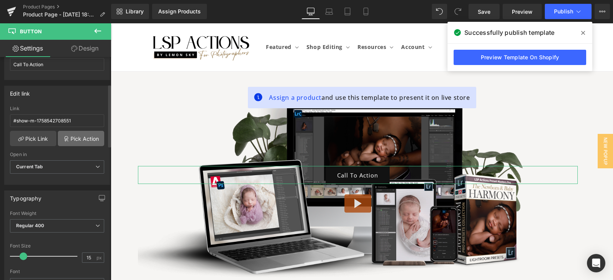
click at [67, 142] on link "Pick Action" at bounding box center [81, 138] width 46 height 15
click at [75, 113] on div "Edit link #show-m-1758542708551 Link #show-m-1758542708551 Pick Link Pick Actio…" at bounding box center [57, 132] width 114 height 105
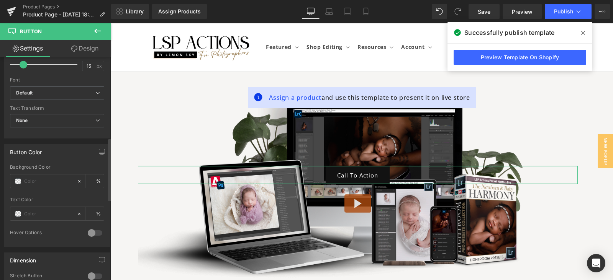
scroll to position [47, 0]
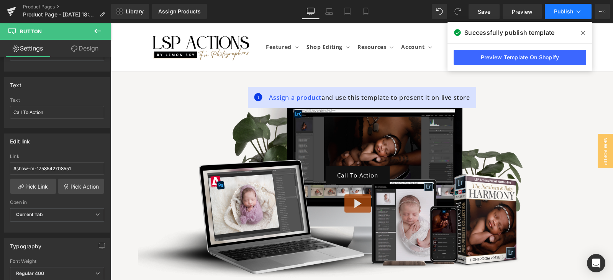
click at [563, 11] on span "Publish" at bounding box center [563, 11] width 19 height 6
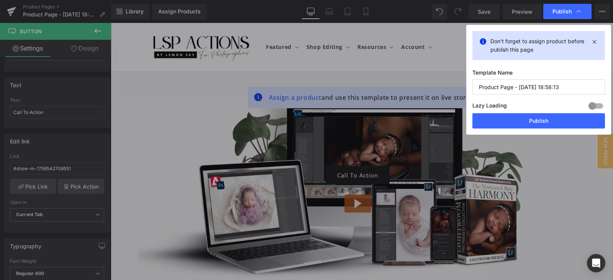
click at [542, 109] on div "Lazy Loading Build Upgrade plan to unlock" at bounding box center [538, 107] width 132 height 13
click at [542, 114] on button "Publish" at bounding box center [538, 120] width 132 height 15
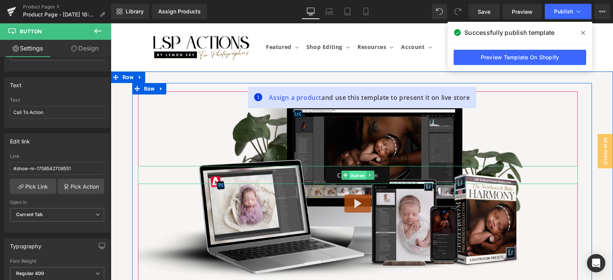
click at [350, 173] on span "Button" at bounding box center [357, 175] width 17 height 9
click at [368, 175] on icon at bounding box center [370, 175] width 4 height 5
click at [370, 175] on link at bounding box center [374, 175] width 8 height 9
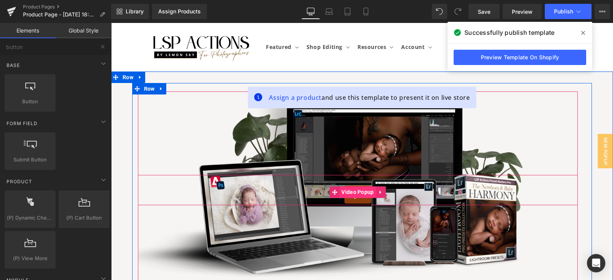
click at [359, 192] on span "Video Popup" at bounding box center [357, 192] width 36 height 11
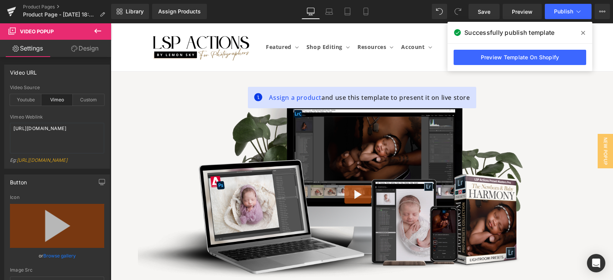
click at [93, 37] on button at bounding box center [97, 31] width 27 height 17
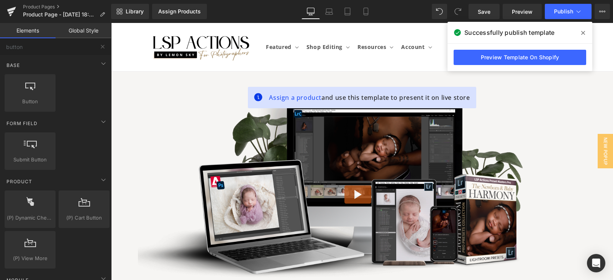
click at [82, 56] on div "Base Row rows, columns, layouts, div Heading headings, titles, h1,h2,h3,h4,h5,h…" at bounding box center [57, 84] width 108 height 58
click at [74, 47] on input "button" at bounding box center [47, 46] width 94 height 17
type input "im"
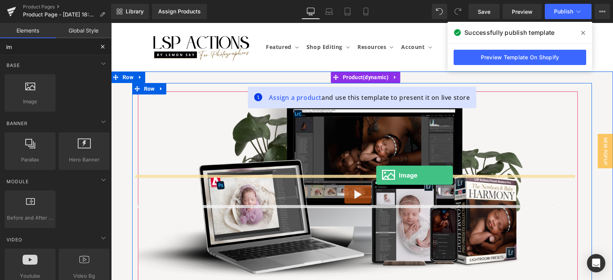
drag, startPoint x: 174, startPoint y: 150, endPoint x: 376, endPoint y: 175, distance: 203.7
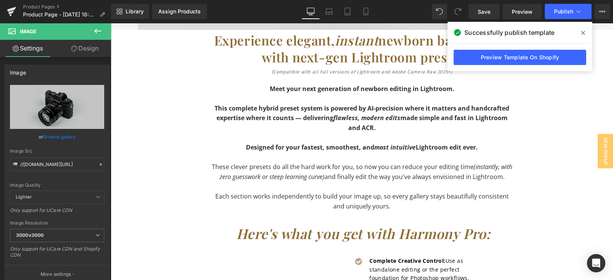
scroll to position [95, 0]
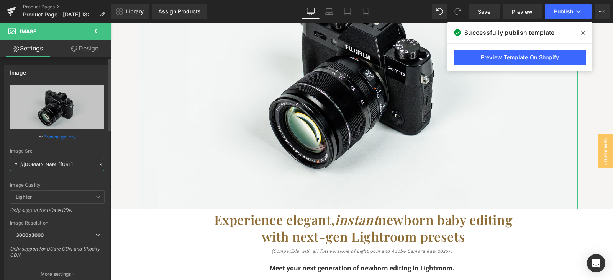
click at [59, 163] on input "//[DOMAIN_NAME][URL]" at bounding box center [57, 164] width 94 height 13
paste input "[URL][DOMAIN_NAME][DOMAIN_NAME]"
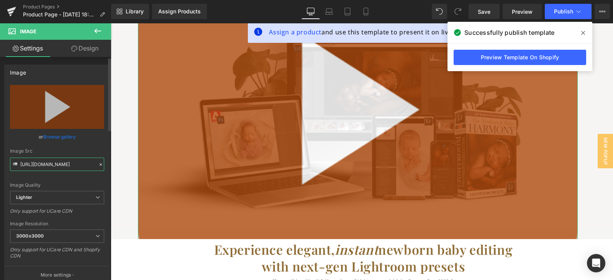
scroll to position [144, 0]
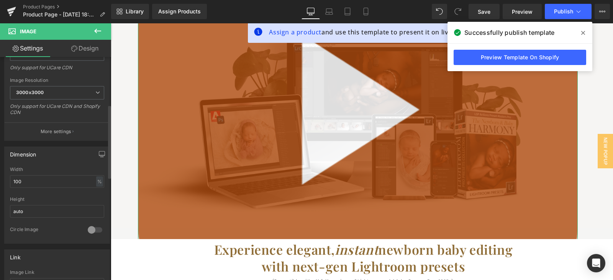
type input "[URL][DOMAIN_NAME]"
click at [52, 190] on div "Width 100 % % px" at bounding box center [57, 182] width 94 height 30
click at [50, 183] on input "100" at bounding box center [57, 181] width 94 height 13
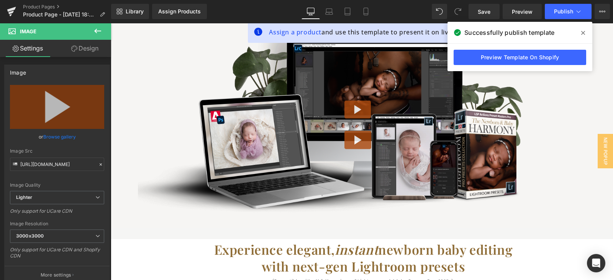
type input "6"
click at [581, 32] on icon at bounding box center [583, 33] width 4 height 6
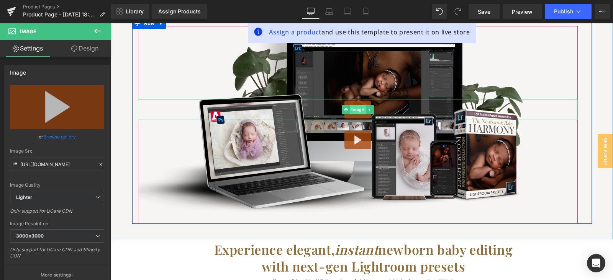
click at [359, 112] on span "Image" at bounding box center [358, 109] width 16 height 9
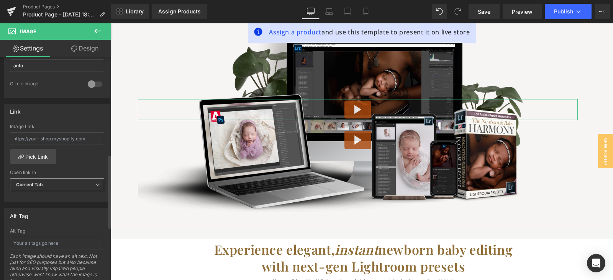
scroll to position [287, 0]
click at [33, 156] on link "Pick Link" at bounding box center [33, 158] width 46 height 15
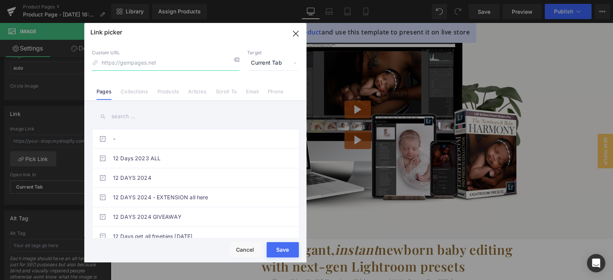
click at [291, 35] on icon "button" at bounding box center [295, 34] width 12 height 12
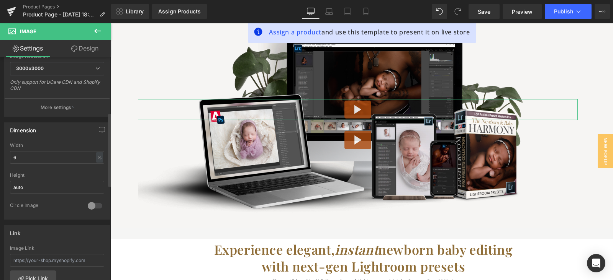
scroll to position [0, 0]
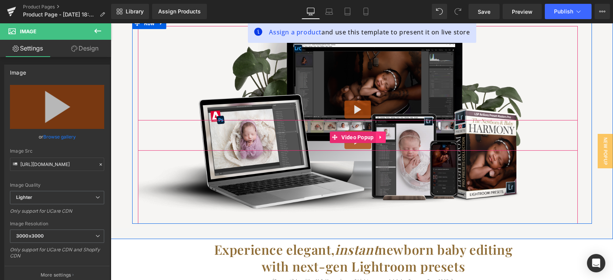
click at [380, 140] on link at bounding box center [381, 137] width 10 height 11
click at [383, 138] on icon at bounding box center [385, 138] width 5 height 6
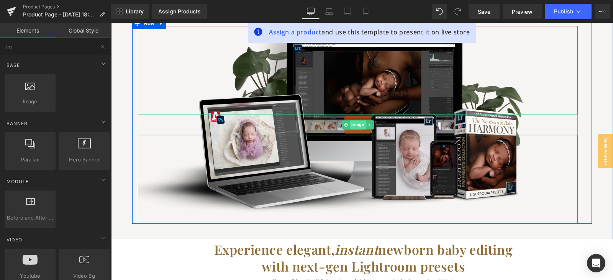
click at [358, 125] on span "Image" at bounding box center [358, 124] width 16 height 9
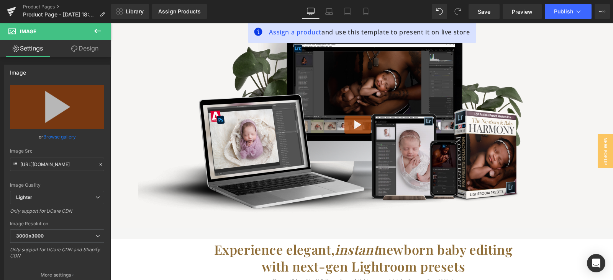
click at [88, 38] on button at bounding box center [97, 31] width 27 height 17
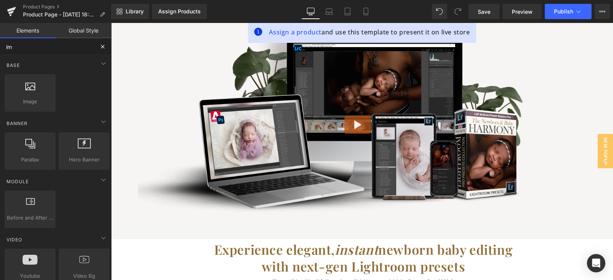
click at [72, 51] on input "im" at bounding box center [47, 46] width 94 height 17
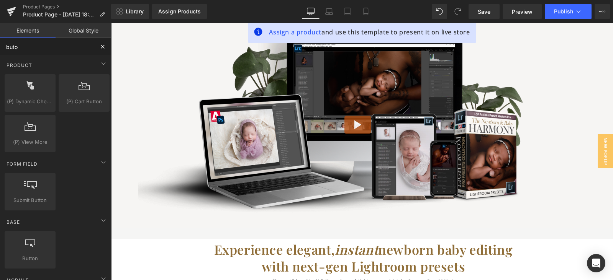
type input "buton"
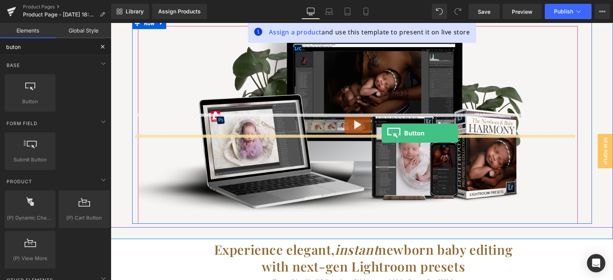
drag, startPoint x: 156, startPoint y: 122, endPoint x: 381, endPoint y: 133, distance: 225.8
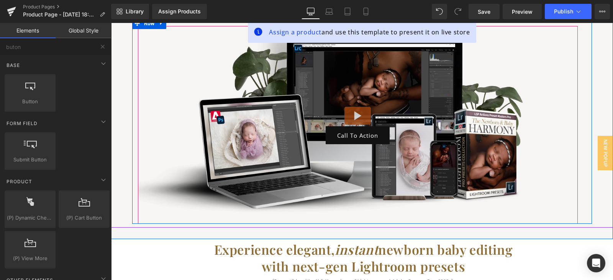
click at [356, 115] on div "Image" at bounding box center [357, 115] width 439 height 21
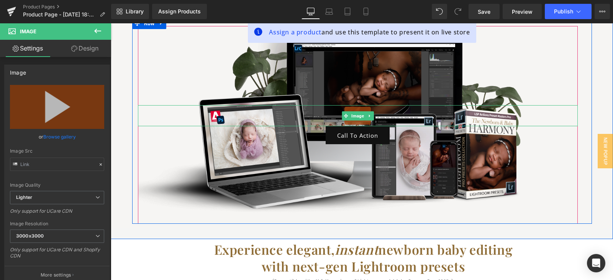
type input "[URL][DOMAIN_NAME]"
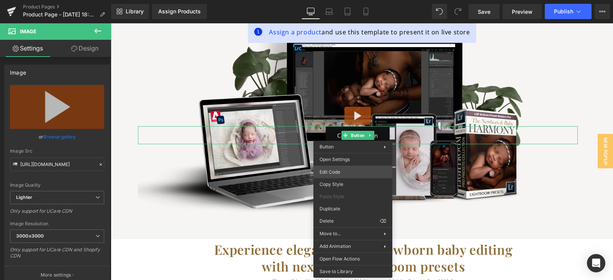
click at [345, 0] on div "Button You are previewing how the will restyle your page. You can not edit Elem…" at bounding box center [306, 0] width 613 height 0
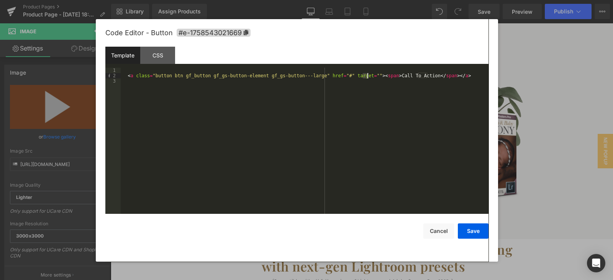
drag, startPoint x: 363, startPoint y: 77, endPoint x: 386, endPoint y: 73, distance: 23.7
click at [367, 76] on div "< a class = "button btn gf_button gf_gs-button-element gf_gs-button---large" hr…" at bounding box center [305, 146] width 368 height 157
drag, startPoint x: 429, startPoint y: 75, endPoint x: 362, endPoint y: 74, distance: 67.0
click at [362, 74] on div "< a class = "button btn gf_button gf_gs-button-element gf_gs-button---large" hr…" at bounding box center [305, 146] width 368 height 157
drag, startPoint x: 132, startPoint y: 84, endPoint x: 155, endPoint y: 82, distance: 23.1
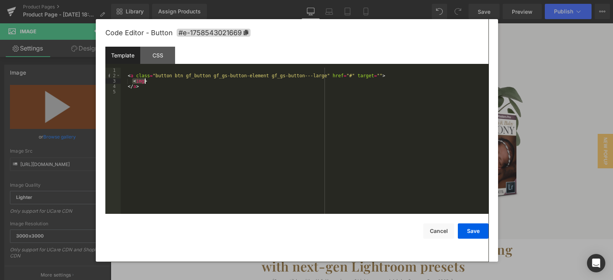
click at [155, 82] on div "< a class = "button btn gf_button gf_gs-button-element gf_gs-button---large" hr…" at bounding box center [305, 146] width 368 height 157
click at [325, 85] on div "< a class = "button btn gf_button gf_gs-button-element gf_gs-button---large" hr…" at bounding box center [305, 146] width 368 height 157
click at [474, 235] on button "Save" at bounding box center [472, 231] width 31 height 15
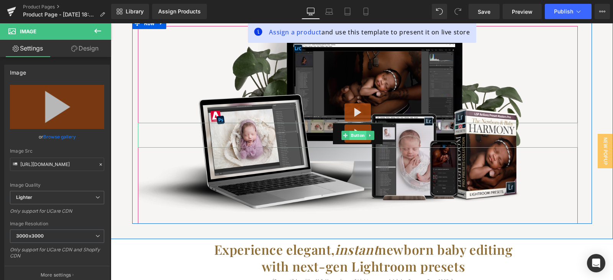
click at [361, 133] on span "Button" at bounding box center [357, 135] width 17 height 9
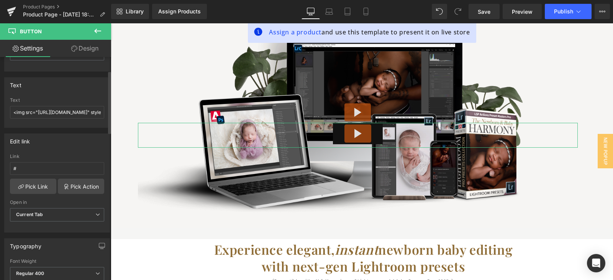
scroll to position [95, 0]
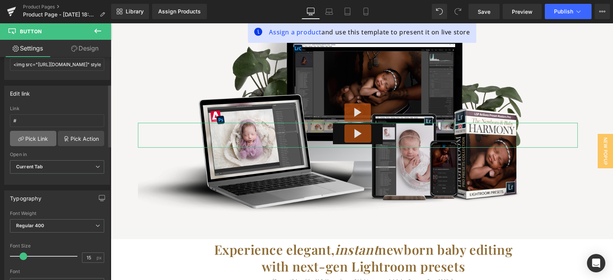
click at [31, 139] on link "Pick Link" at bounding box center [33, 138] width 46 height 15
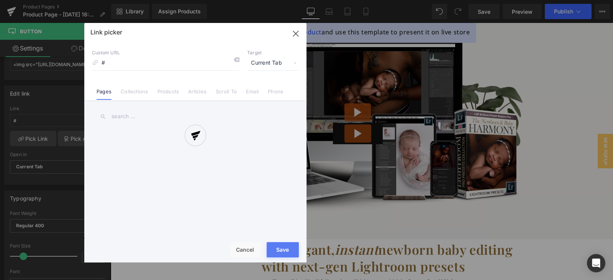
click at [293, 33] on div at bounding box center [195, 143] width 222 height 240
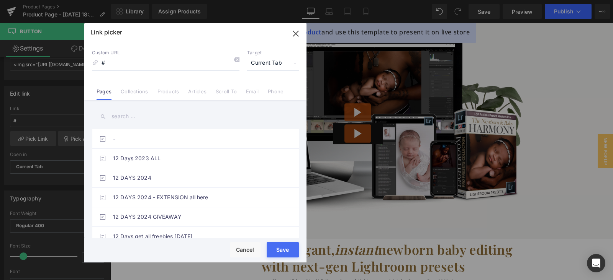
click at [301, 35] on icon "button" at bounding box center [295, 34] width 12 height 12
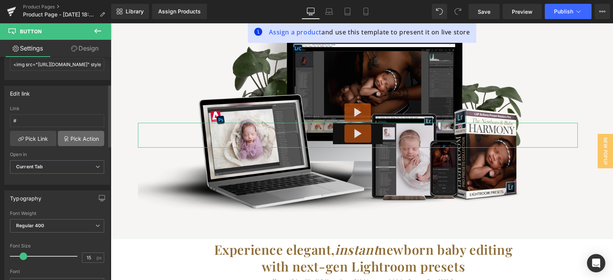
click at [76, 134] on link "Pick Action" at bounding box center [81, 138] width 46 height 15
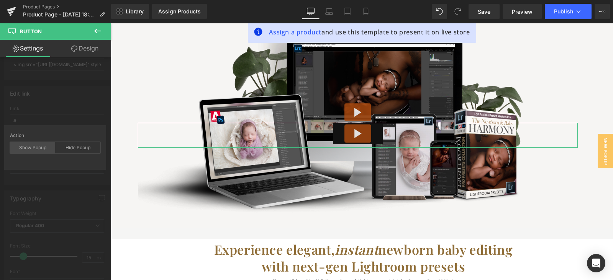
click at [33, 149] on div "Show Popup" at bounding box center [32, 147] width 45 height 11
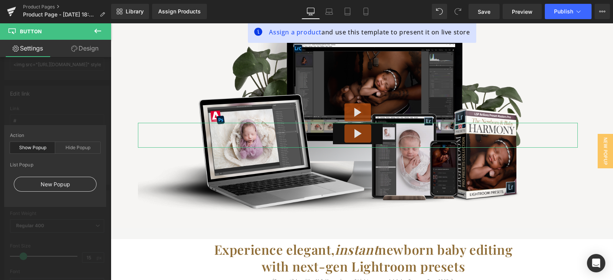
click at [41, 183] on div "New Popup" at bounding box center [55, 184] width 83 height 15
type input "#show-m-1758542708551"
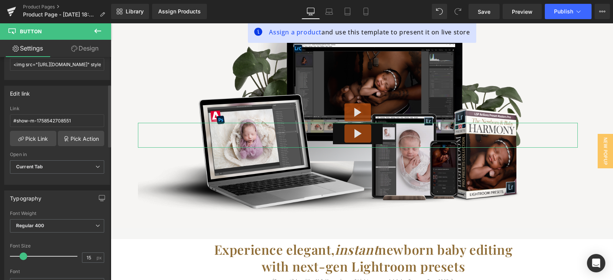
click at [68, 95] on div "Edit link #show-m-1758542708551 Link #show-m-1758542708551 Pick Link Pick Actio…" at bounding box center [57, 132] width 114 height 105
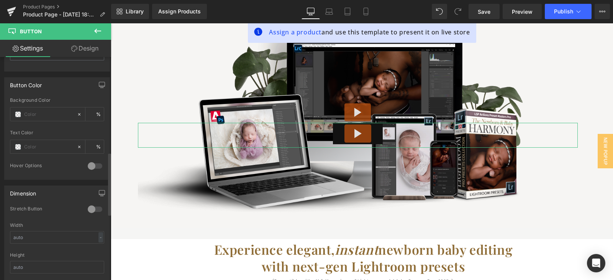
scroll to position [335, 0]
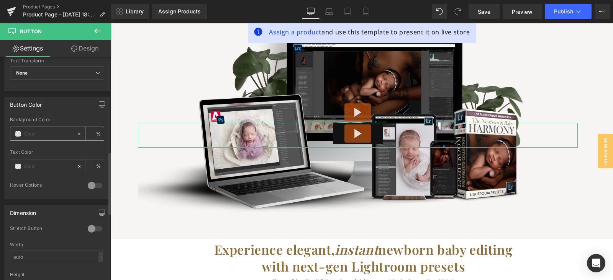
click at [48, 127] on div at bounding box center [43, 133] width 66 height 13
click at [47, 133] on input "text" at bounding box center [48, 134] width 49 height 8
type input "tra"
type input "0"
type input "transparent"
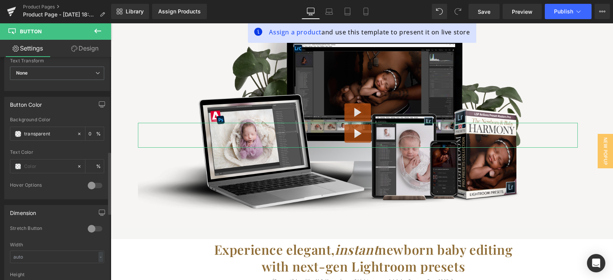
click at [66, 110] on div "Button Color rgba(0, 0, 0, 0) Background Color transparent 0 % Text Color % 0 H…" at bounding box center [57, 148] width 106 height 103
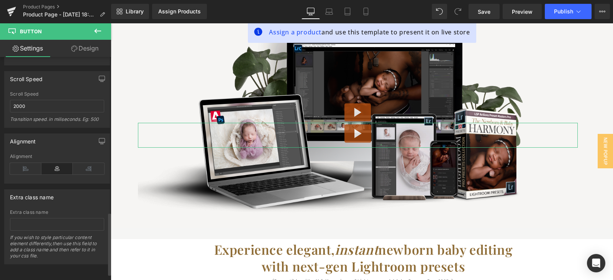
scroll to position [574, 0]
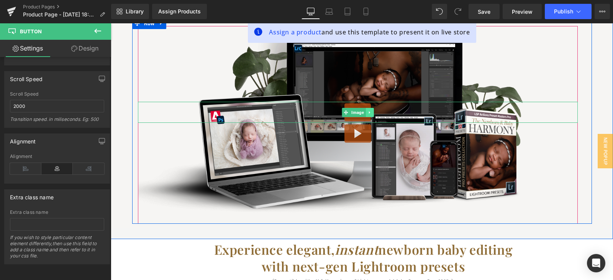
click at [367, 111] on icon at bounding box center [369, 112] width 4 height 5
click at [377, 112] on link at bounding box center [381, 112] width 8 height 9
click at [367, 112] on icon at bounding box center [369, 112] width 4 height 5
click at [371, 113] on icon at bounding box center [373, 112] width 4 height 4
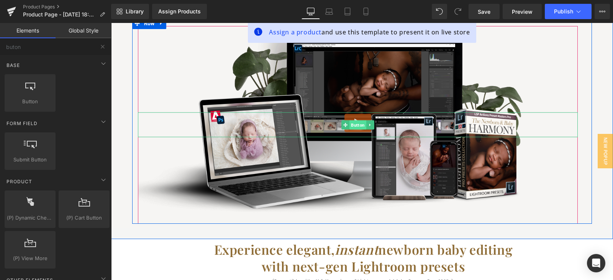
click at [356, 123] on span "Button" at bounding box center [357, 124] width 17 height 9
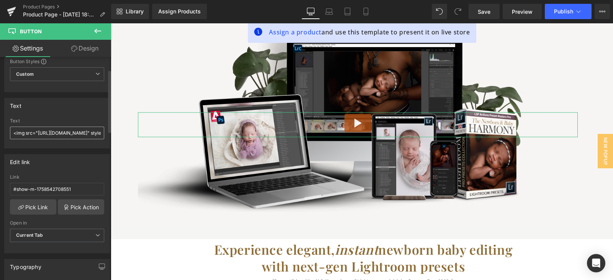
scroll to position [47, 0]
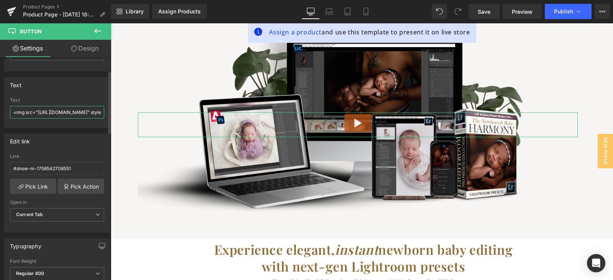
drag, startPoint x: 18, startPoint y: 110, endPoint x: 6, endPoint y: 109, distance: 11.9
click at [6, 109] on div "<img src="[URL][DOMAIN_NAME]" style="width: 70px; height: auto;"> Text <img src…" at bounding box center [57, 113] width 105 height 30
type input "<img src="[URL][DOMAIN_NAME]" style="width: 70px; height: auto;">"
click at [54, 129] on div "Edit link #show-m-1758542708551 Link #show-m-1758542708551 Pick Link Pick Actio…" at bounding box center [57, 180] width 114 height 105
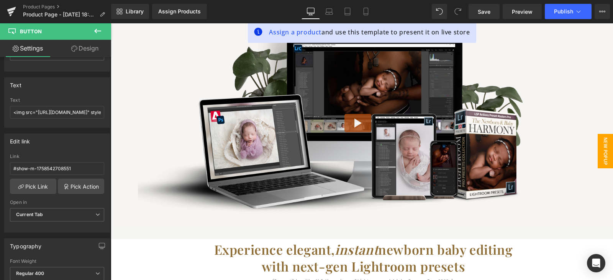
click at [601, 146] on span "New Popup" at bounding box center [604, 151] width 15 height 34
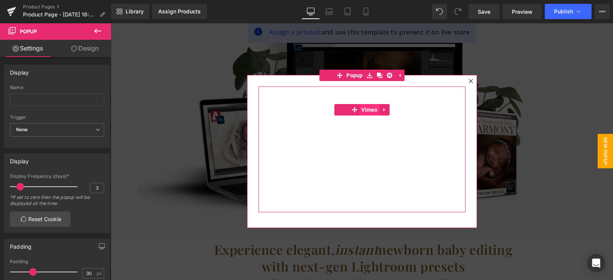
click at [361, 109] on span "Vimeo" at bounding box center [369, 109] width 20 height 11
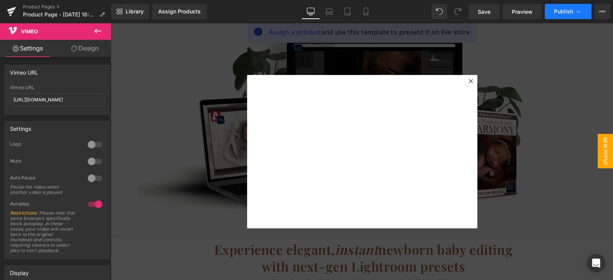
click at [567, 7] on button "Publish" at bounding box center [567, 11] width 47 height 15
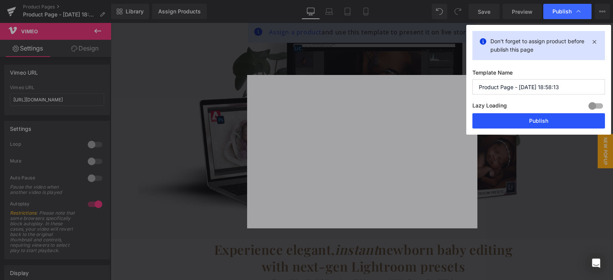
click at [513, 119] on button "Publish" at bounding box center [538, 120] width 132 height 15
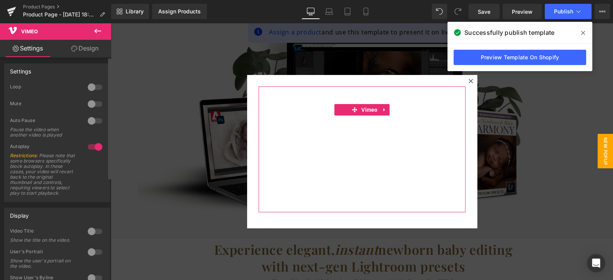
scroll to position [0, 0]
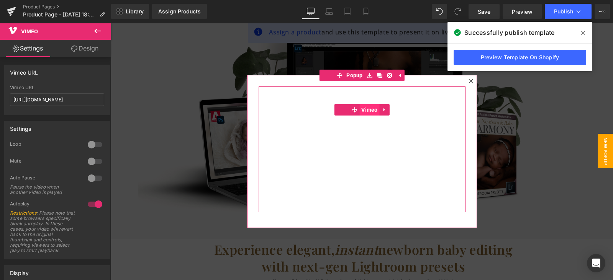
click at [362, 112] on span "Vimeo" at bounding box center [369, 109] width 20 height 11
click at [359, 113] on span "Vimeo" at bounding box center [369, 109] width 20 height 11
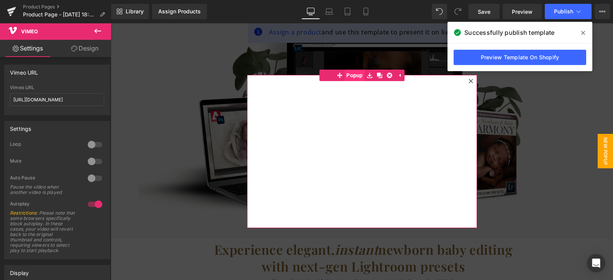
click at [348, 75] on span "Popup" at bounding box center [354, 75] width 20 height 11
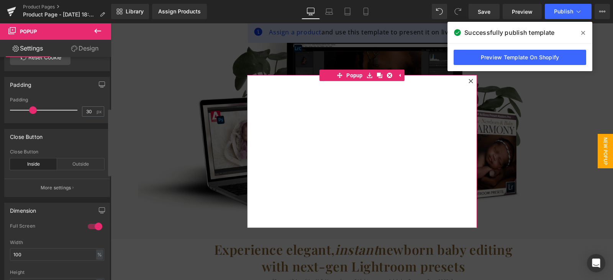
scroll to position [191, 0]
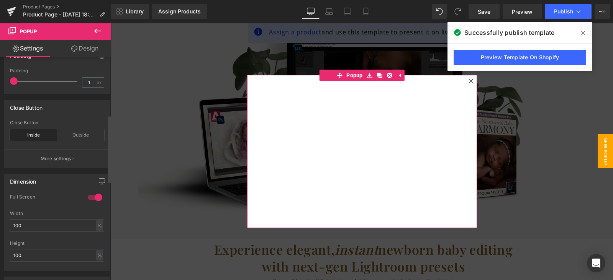
type input "0"
drag, startPoint x: 33, startPoint y: 82, endPoint x: 0, endPoint y: 81, distance: 32.5
click at [0, 81] on div "Padding 0px Padding 0 px" at bounding box center [57, 68] width 114 height 52
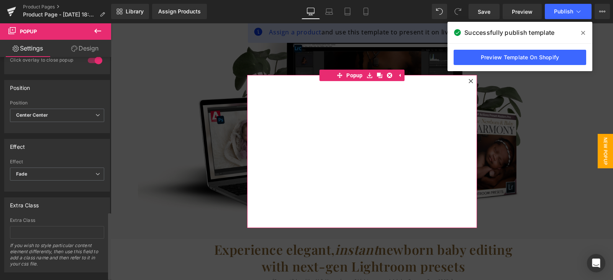
scroll to position [518, 0]
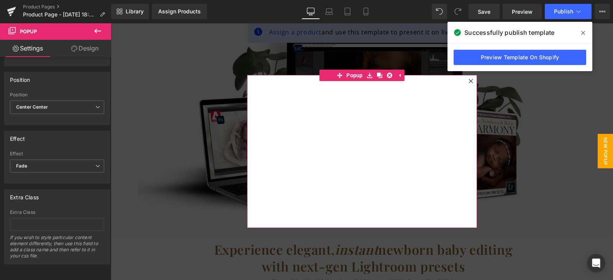
click at [80, 47] on link "Design" at bounding box center [85, 48] width 56 height 17
click at [0, 0] on div "Spacing" at bounding box center [0, 0] width 0 height 0
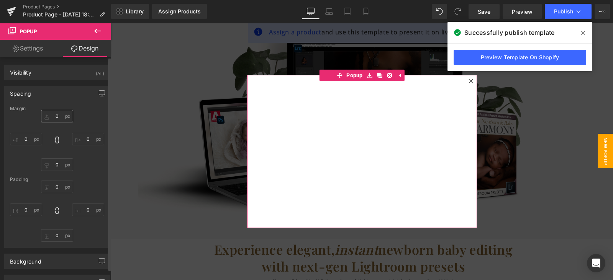
type input "0"
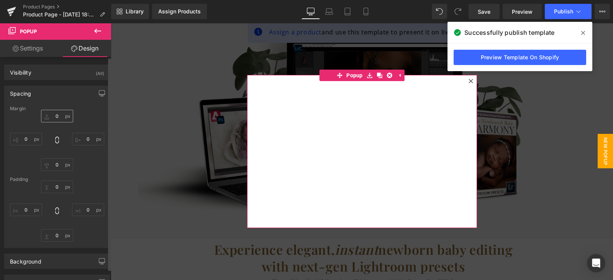
type input "0"
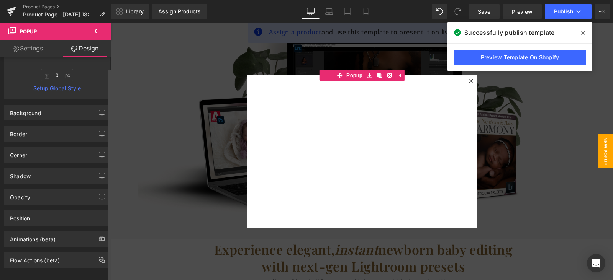
scroll to position [170, 0]
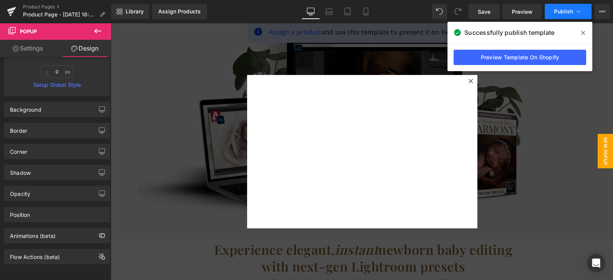
click at [565, 16] on button "Publish" at bounding box center [567, 11] width 47 height 15
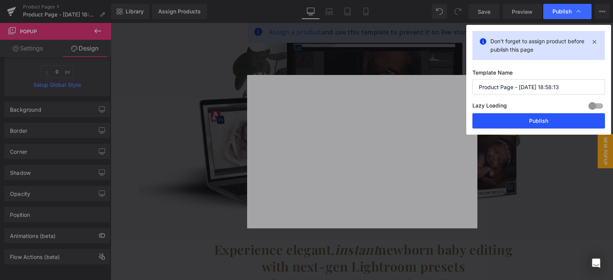
drag, startPoint x: 532, startPoint y: 124, endPoint x: 362, endPoint y: 97, distance: 172.4
click at [532, 124] on button "Publish" at bounding box center [538, 120] width 132 height 15
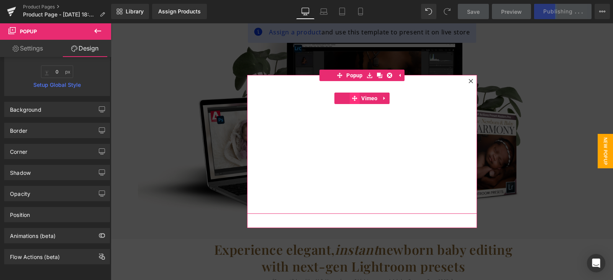
click at [354, 97] on span at bounding box center [354, 98] width 10 height 11
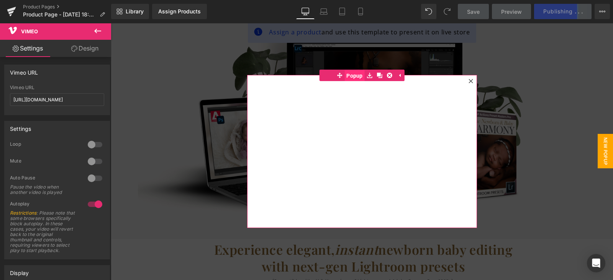
click at [344, 77] on span "Popup" at bounding box center [354, 75] width 20 height 11
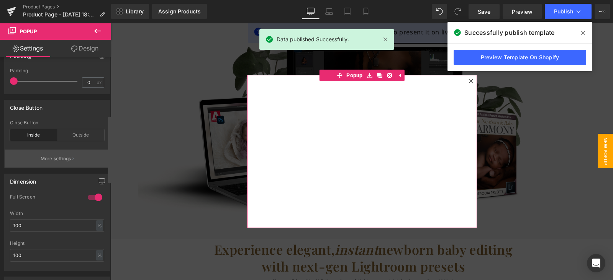
scroll to position [239, 0]
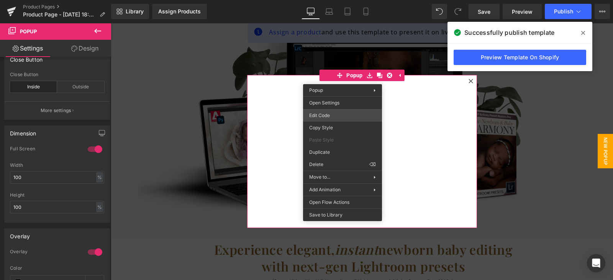
click at [348, 0] on div "Vimeo You are previewing how the will restyle your page. You can not edit Eleme…" at bounding box center [306, 0] width 613 height 0
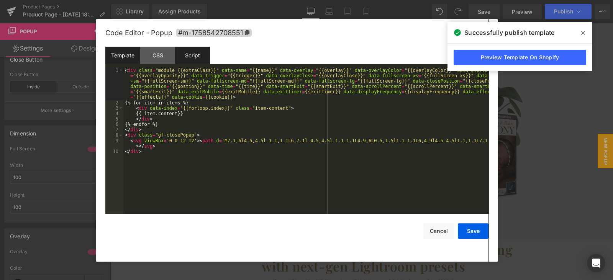
click at [175, 52] on div "Script" at bounding box center [192, 55] width 35 height 17
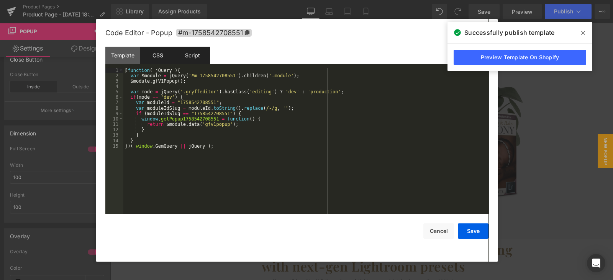
click at [165, 58] on div "CSS" at bounding box center [157, 55] width 35 height 17
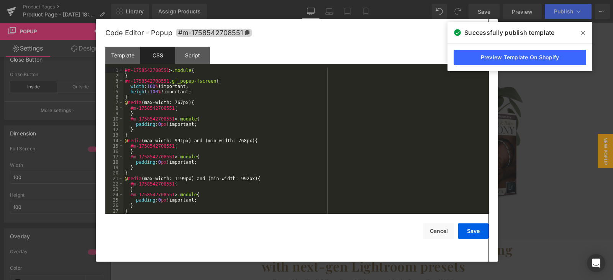
scroll to position [81, 0]
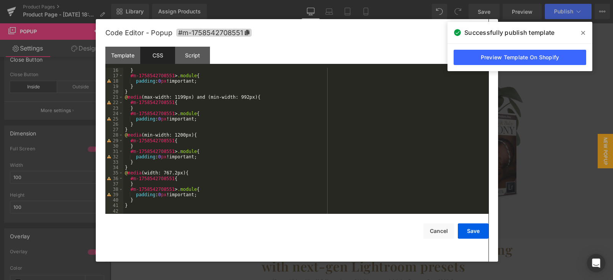
click at [199, 212] on div "} #m-1758542708551 > .module { padding : 0 px !important; } } @ media (max-widt…" at bounding box center [304, 146] width 362 height 157
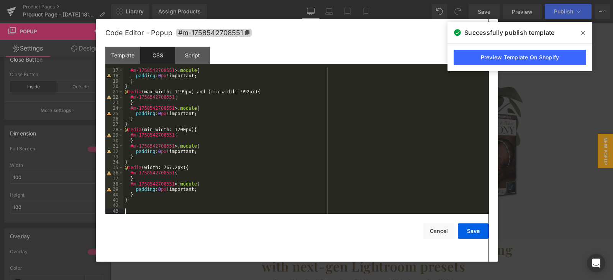
scroll to position [92, 0]
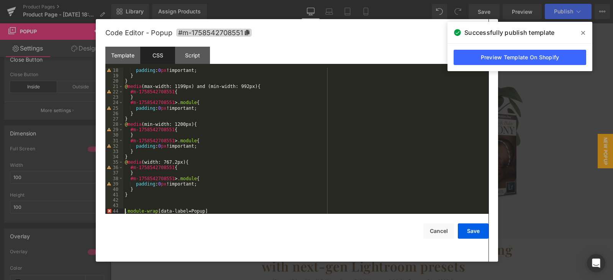
click at [126, 210] on div "padding : 0 px !important; } } @ media (max-width: 1199px) and (min-width: 992p…" at bounding box center [304, 146] width 362 height 157
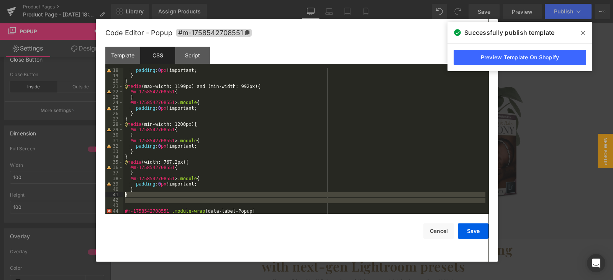
drag, startPoint x: 252, startPoint y: 208, endPoint x: 28, endPoint y: 195, distance: 223.6
click at [28, 195] on body "Vimeo You are previewing how the will restyle your page. You can not edit Eleme…" at bounding box center [306, 140] width 613 height 280
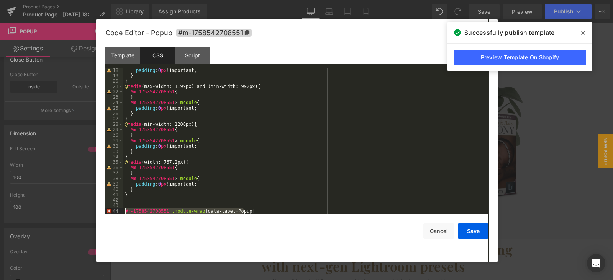
drag, startPoint x: 231, startPoint y: 211, endPoint x: 104, endPoint y: 209, distance: 127.5
click at [104, 209] on div "Code Editor - Popup #m-1758542708551 Template CSS Script Data 1 2 3 4 5 6 7 8 9…" at bounding box center [297, 140] width 402 height 243
click at [258, 211] on div "padding : 0 px !important; } } @ media (max-width: 1199px) and (min-width: 992p…" at bounding box center [304, 141] width 362 height 147
drag, startPoint x: 258, startPoint y: 211, endPoint x: 169, endPoint y: 211, distance: 89.6
click at [169, 211] on div "padding : 0 px !important; } } @ media (max-width: 1199px) and (min-width: 992p…" at bounding box center [304, 146] width 362 height 157
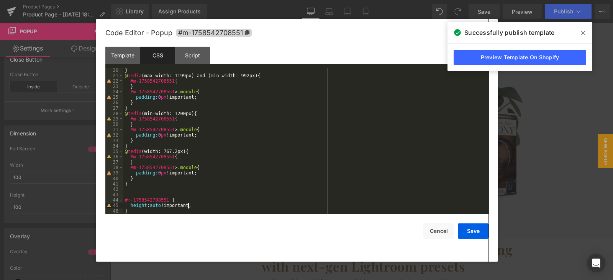
scroll to position [103, 0]
click at [197, 207] on div "} @ media (max-width: 1199px) and (min-width: 992px) { #m-1758542708551 { } #m-…" at bounding box center [304, 146] width 362 height 157
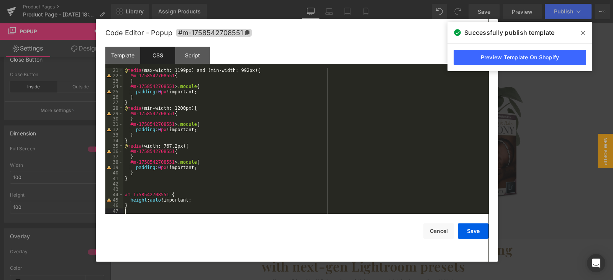
scroll to position [108, 0]
paste textarea
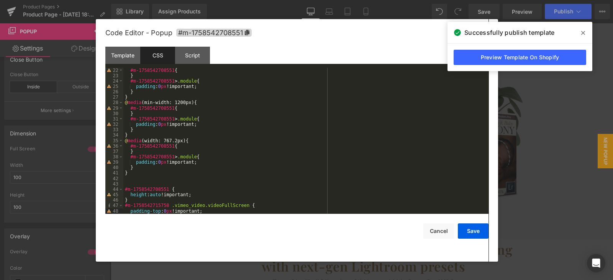
scroll to position [119, 0]
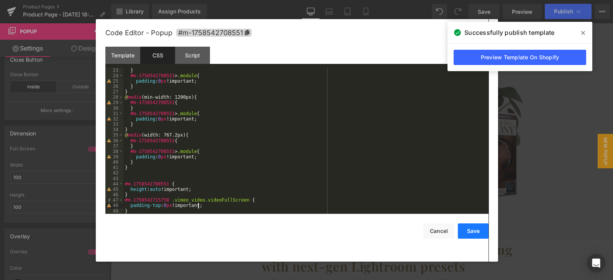
click at [464, 234] on button "Save" at bounding box center [472, 231] width 31 height 15
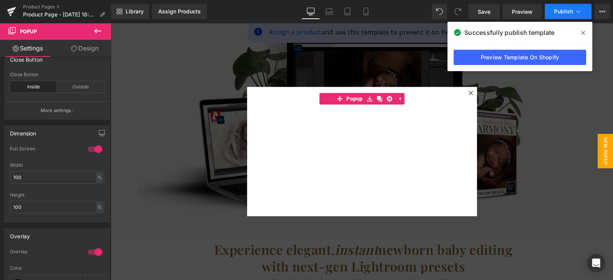
click at [571, 9] on span "Publish" at bounding box center [563, 11] width 19 height 6
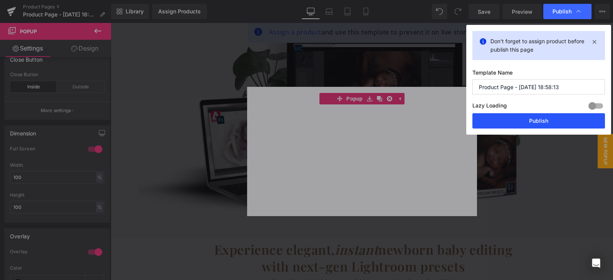
click at [528, 119] on button "Publish" at bounding box center [538, 120] width 132 height 15
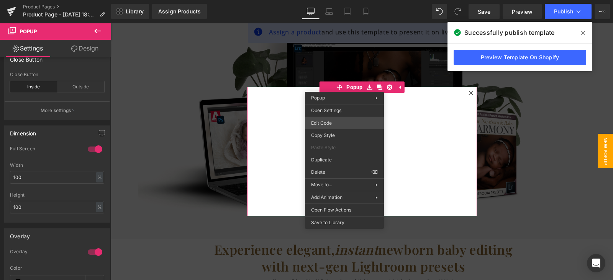
click at [341, 0] on div "Vimeo You are previewing how the will restyle your page. You can not edit Eleme…" at bounding box center [306, 0] width 613 height 0
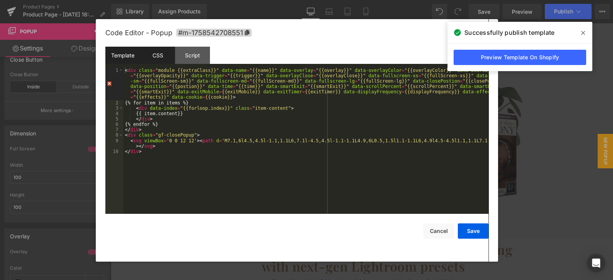
click at [147, 64] on div "CSS" at bounding box center [157, 55] width 35 height 17
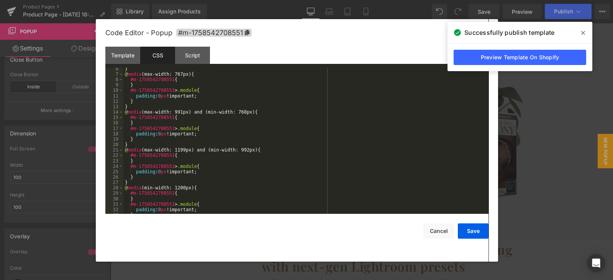
scroll to position [114, 0]
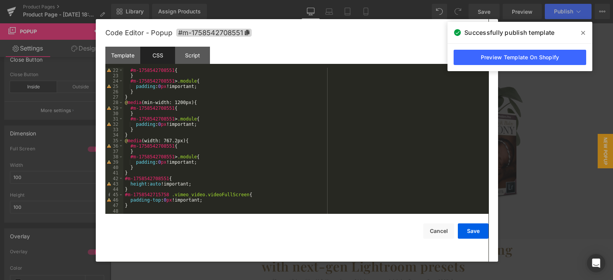
click at [248, 199] on div "#m-1758542708551 { } #m-1758542708551 > .module { padding : 0 px !important; } …" at bounding box center [304, 146] width 362 height 157
click at [444, 232] on button "Cancel" at bounding box center [438, 231] width 31 height 15
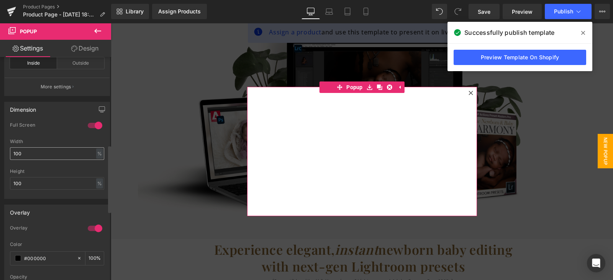
scroll to position [239, 0]
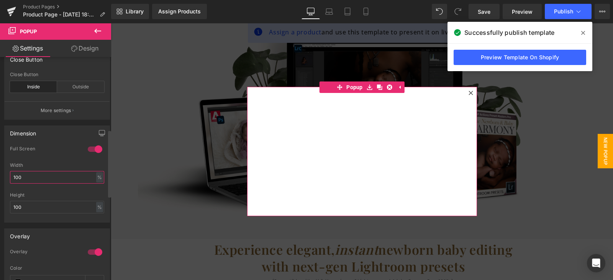
click at [50, 171] on input "100" at bounding box center [57, 177] width 94 height 13
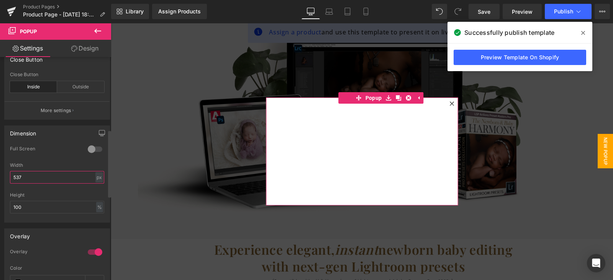
click at [49, 177] on input "537" at bounding box center [57, 177] width 94 height 13
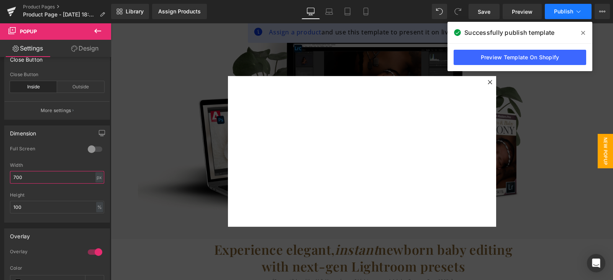
type input "700"
click at [572, 9] on span "Publish" at bounding box center [563, 11] width 19 height 6
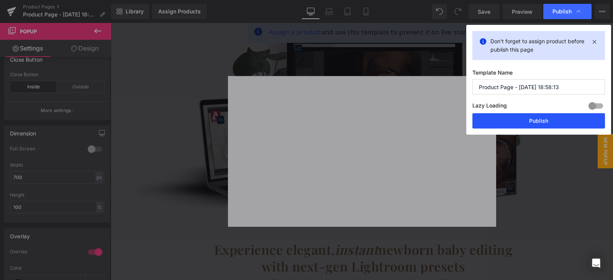
click at [509, 118] on button "Publish" at bounding box center [538, 120] width 132 height 15
